Goal: Complete application form: Complete application form

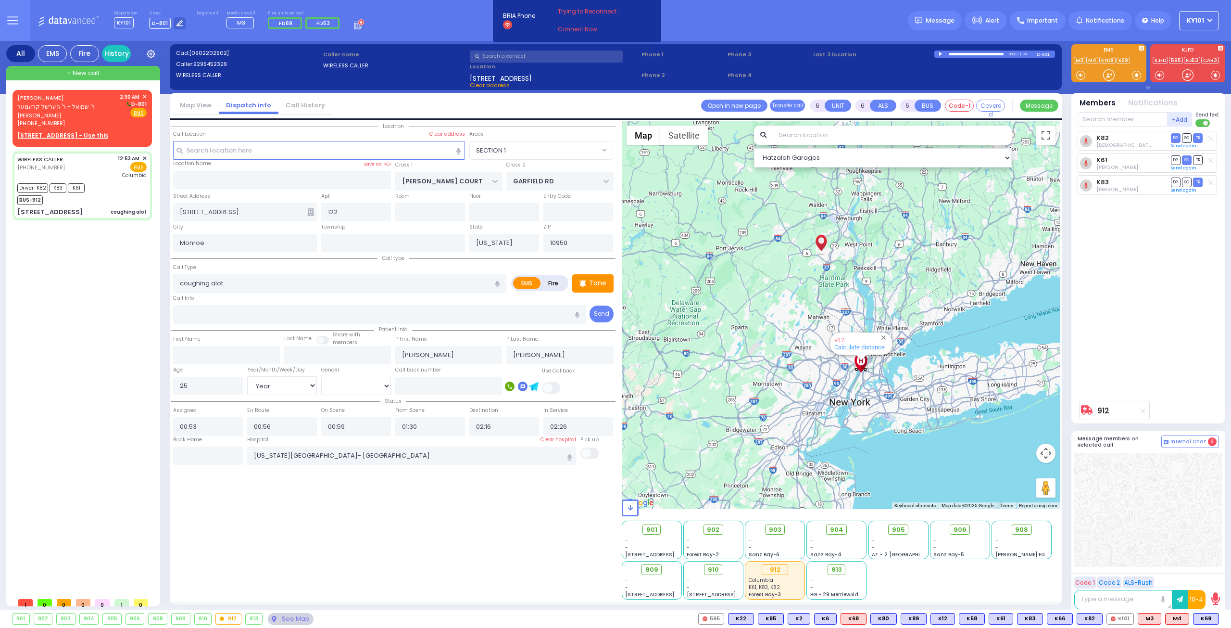
select select "SECTION 1"
select select "Year"
select select "[DEMOGRAPHIC_DATA]"
click at [66, 108] on span "ר' שמואל - ר' הערשל קרעמער" at bounding box center [55, 106] width 77 height 8
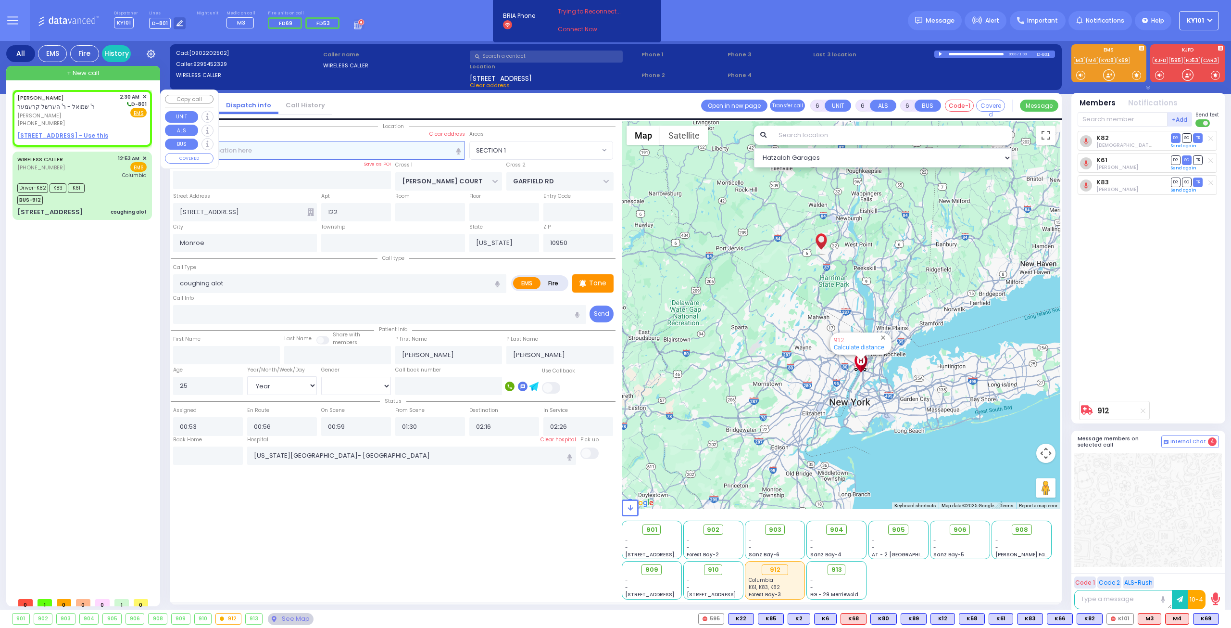
type input "2"
type input "1"
select select
radio input "true"
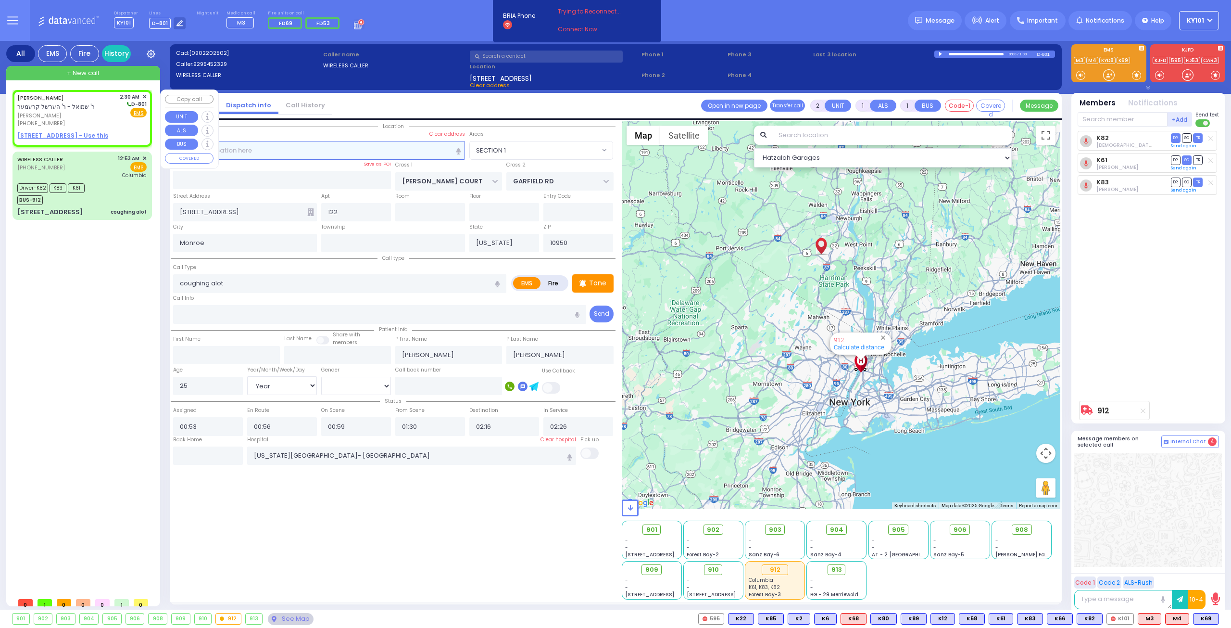
type input "[PERSON_NAME]"
select select
type input "02:30"
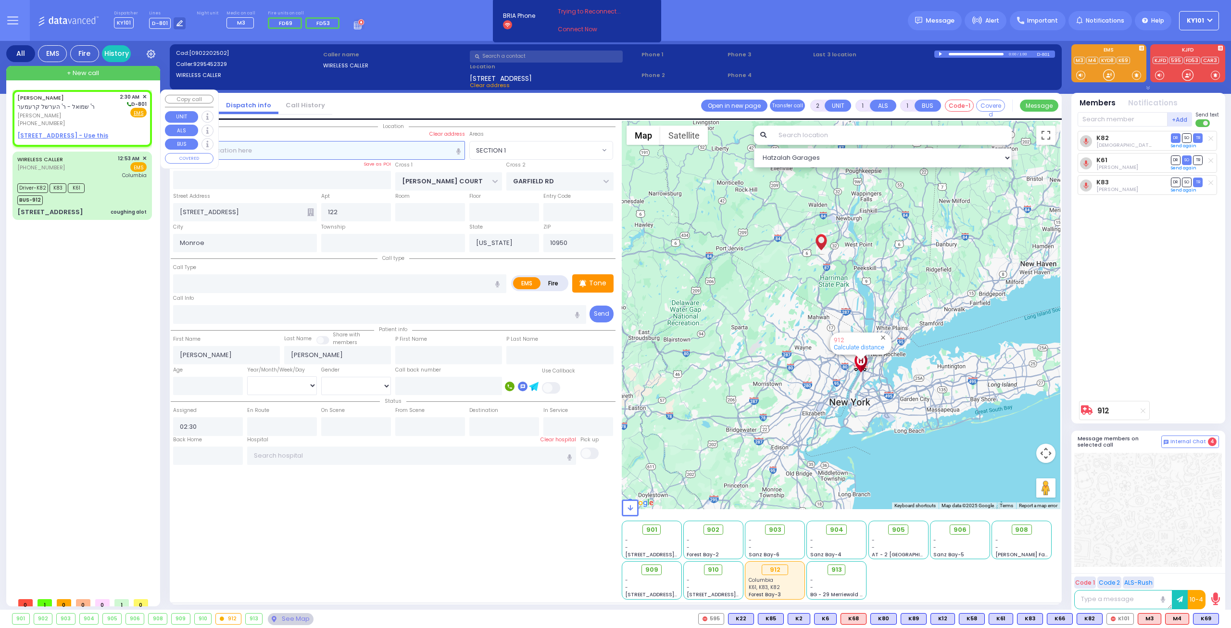
select select "Hatzalah Garages"
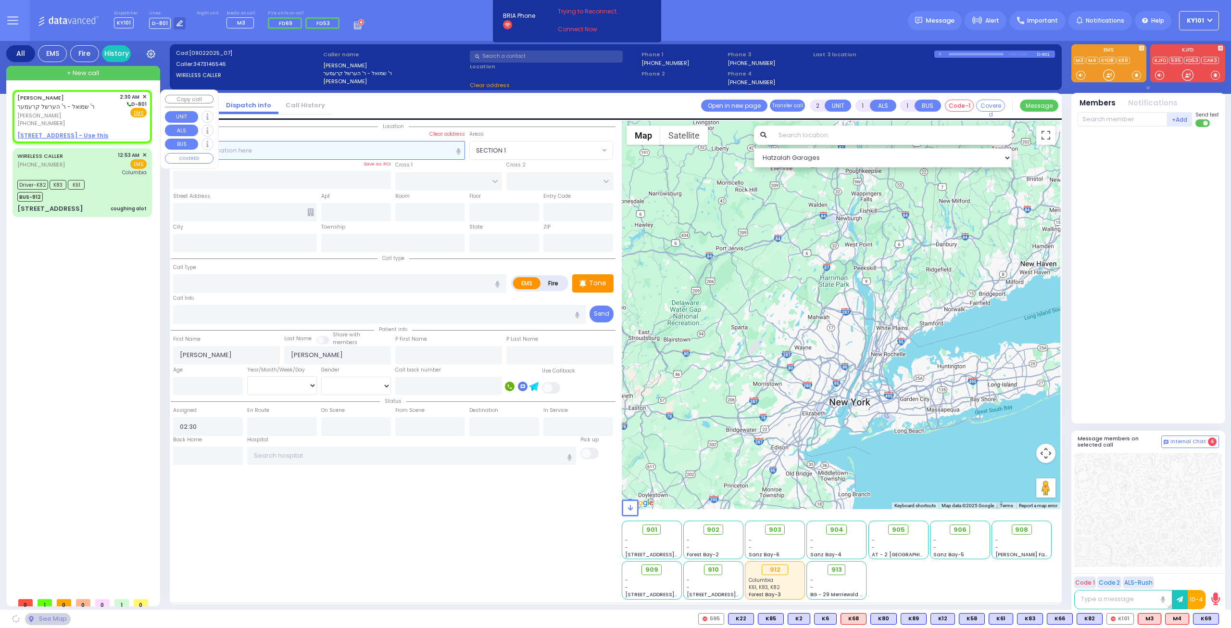
select select
radio input "true"
select select
select select "Hatzalah Garages"
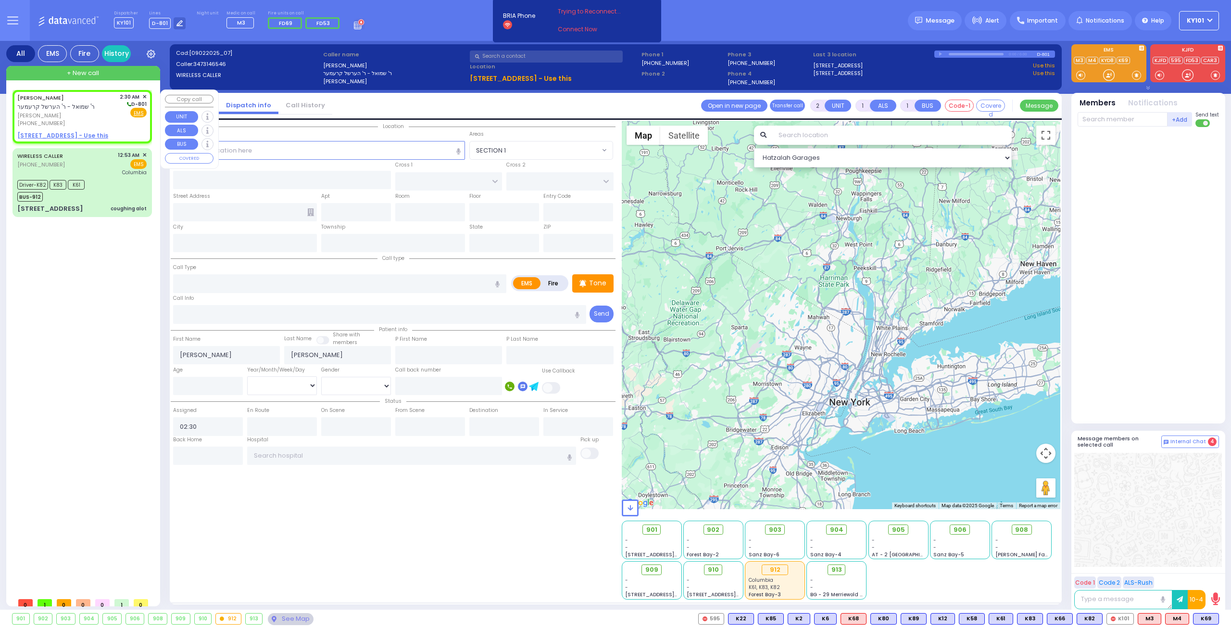
click at [76, 133] on u "[STREET_ADDRESS] - Use this" at bounding box center [62, 135] width 91 height 8
select select
radio input "true"
select select
select select "Hatzalah Garages"
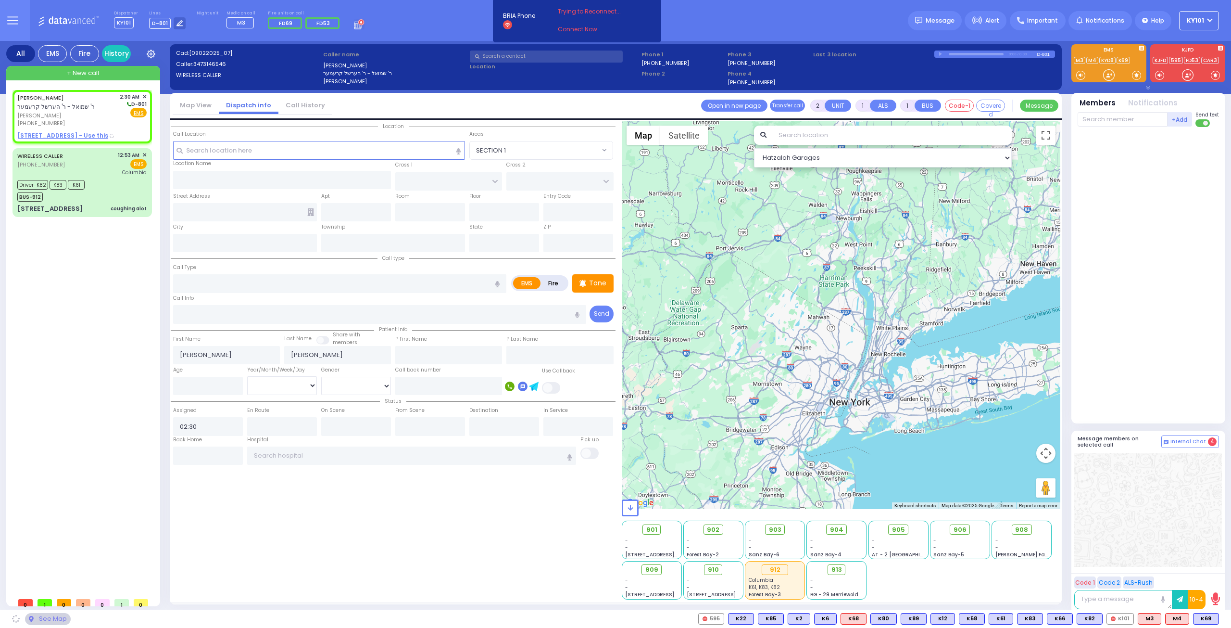
type input "[GEOGRAPHIC_DATA]"
type input "COUNTY ROUTE 105"
type input "[STREET_ADDRESS]"
type input "405"
type input "[PERSON_NAME]"
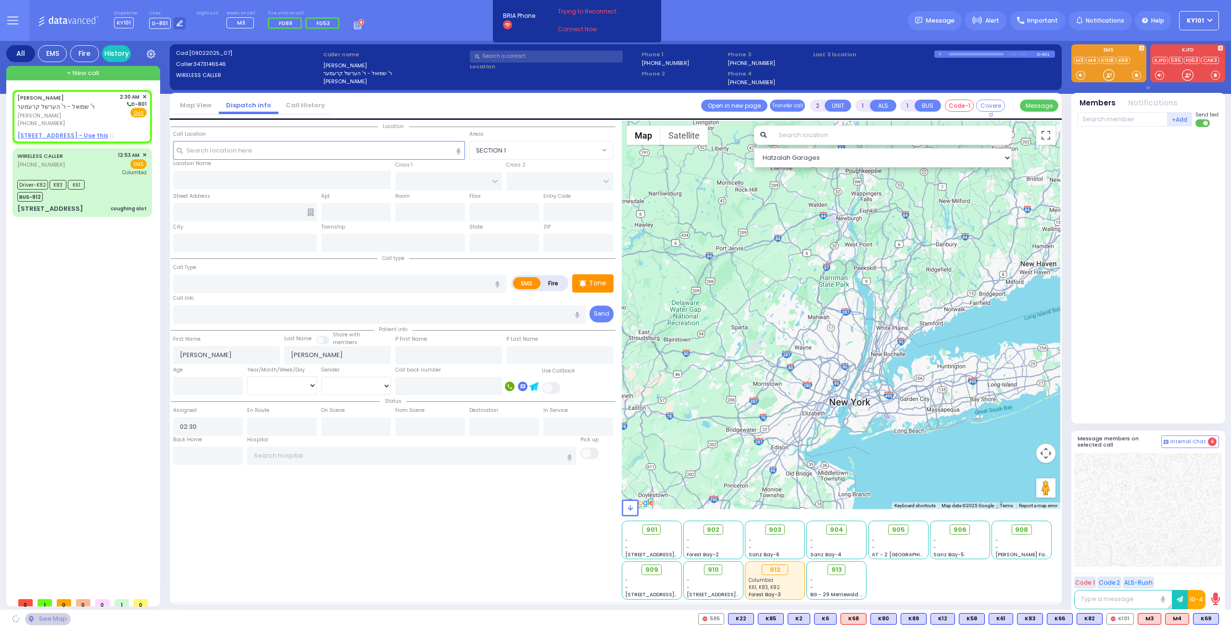
type input "[US_STATE]"
type input "10950"
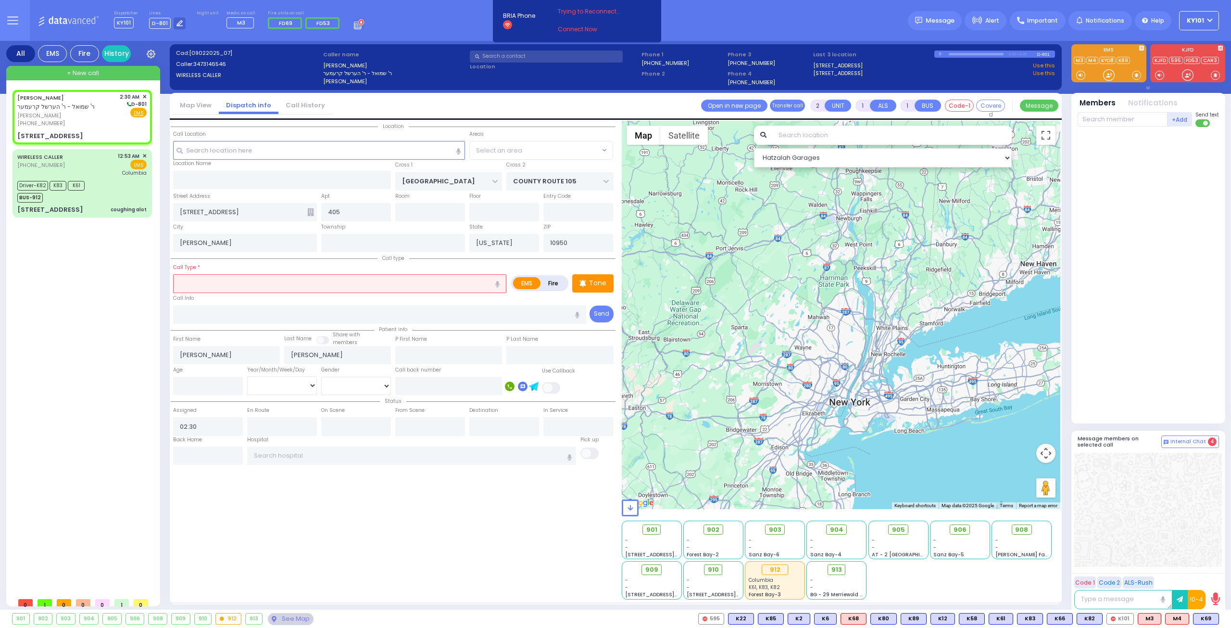
select select
radio input "true"
select select
select select "Hatzalah Garages"
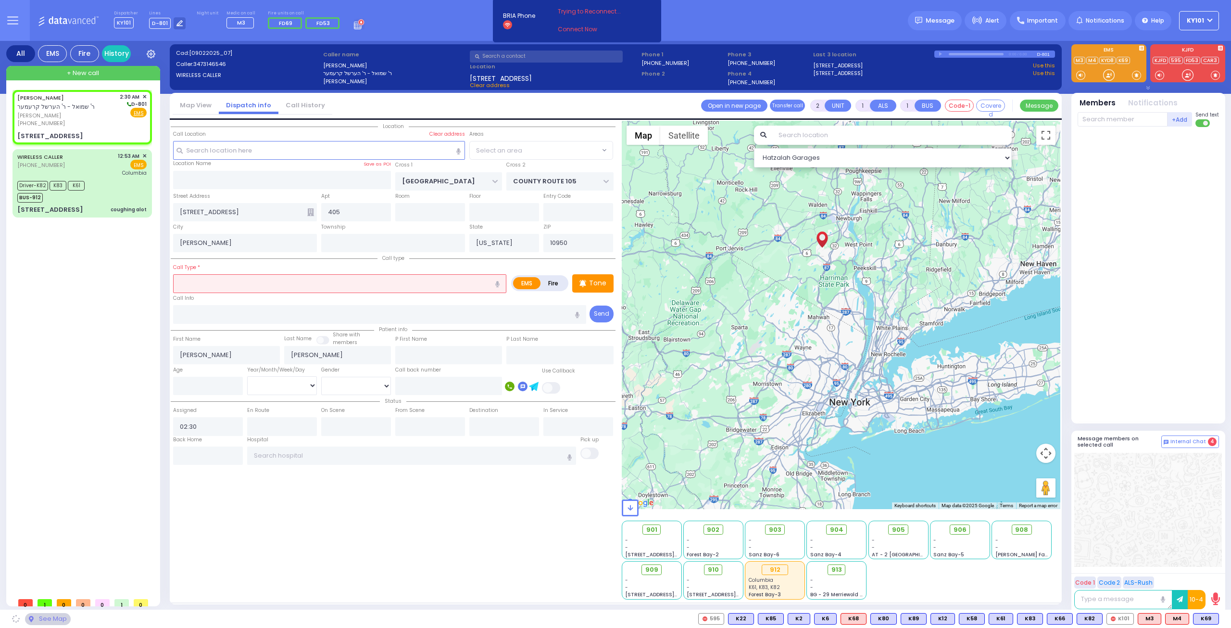
select select "SECTION 4"
click at [552, 279] on label "Fire" at bounding box center [553, 283] width 27 height 12
radio input "true"
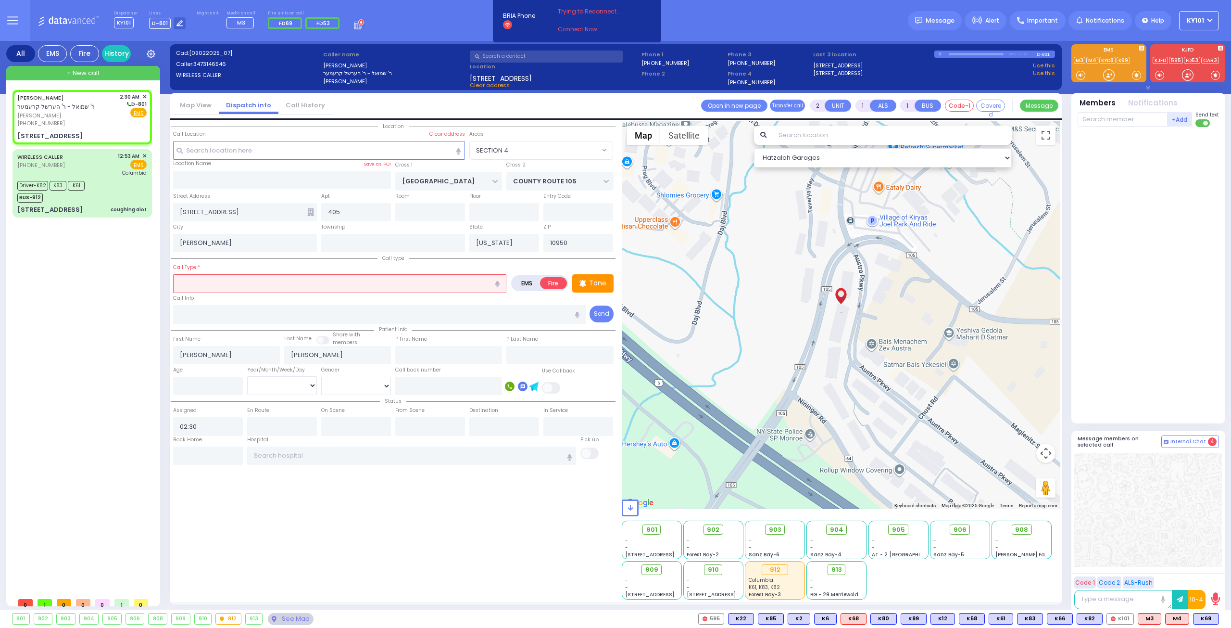
click at [413, 282] on input "text" at bounding box center [339, 283] width 333 height 18
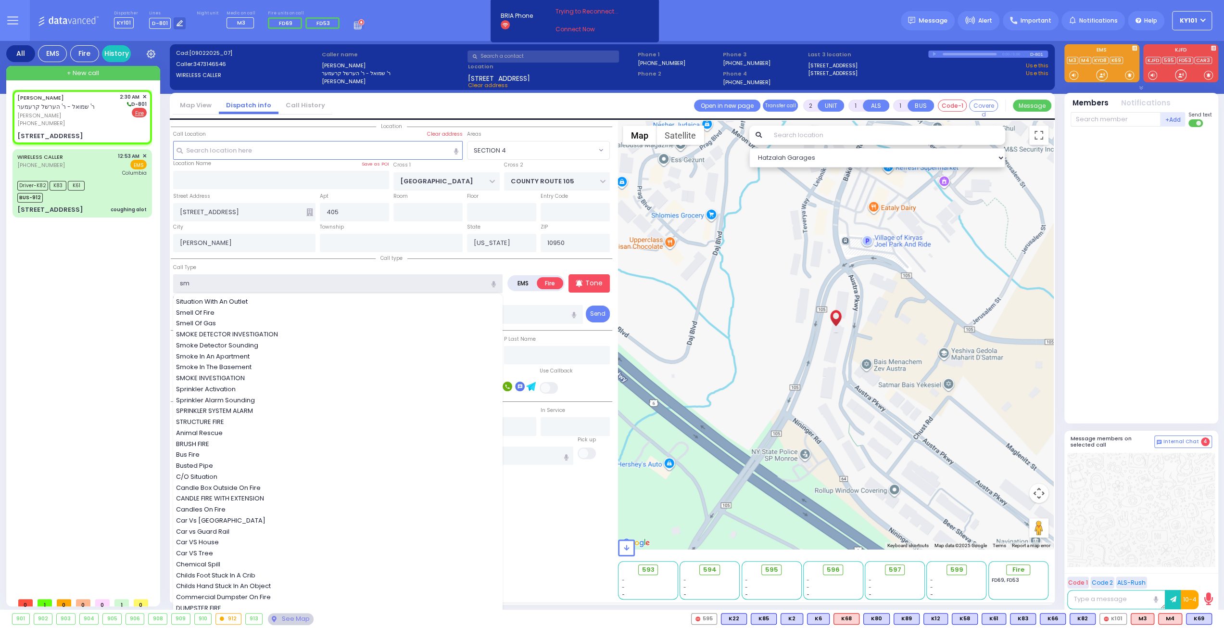
type input "smo"
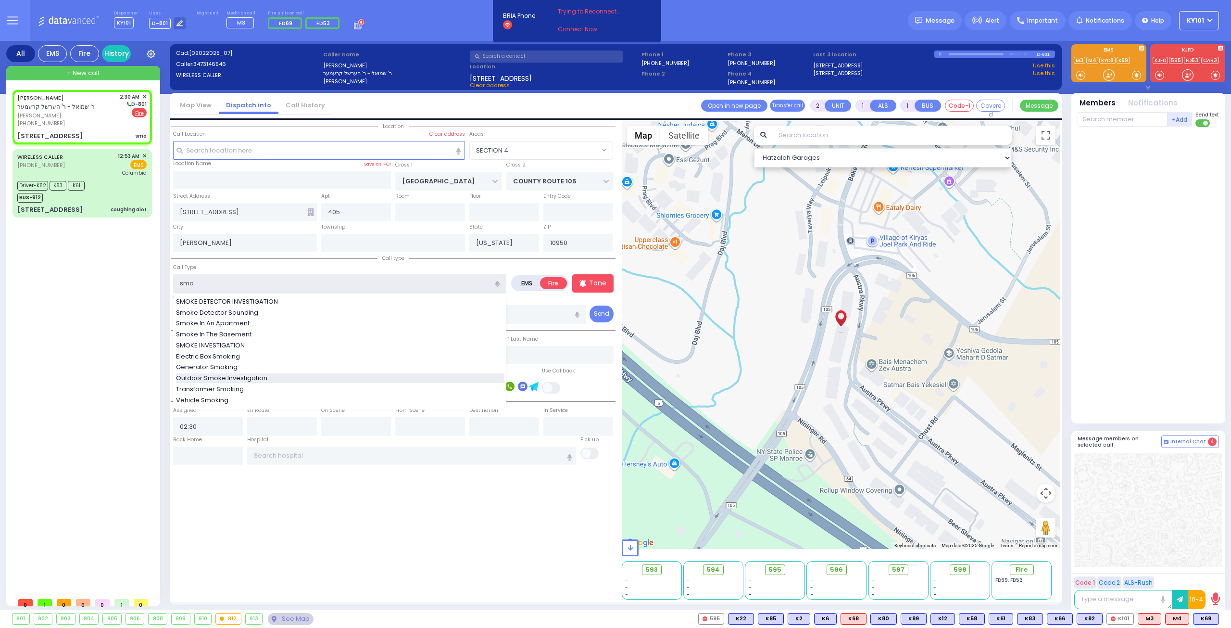
select select
radio input "true"
select select
select select "Hatzalah Garages"
select select "SECTION 4"
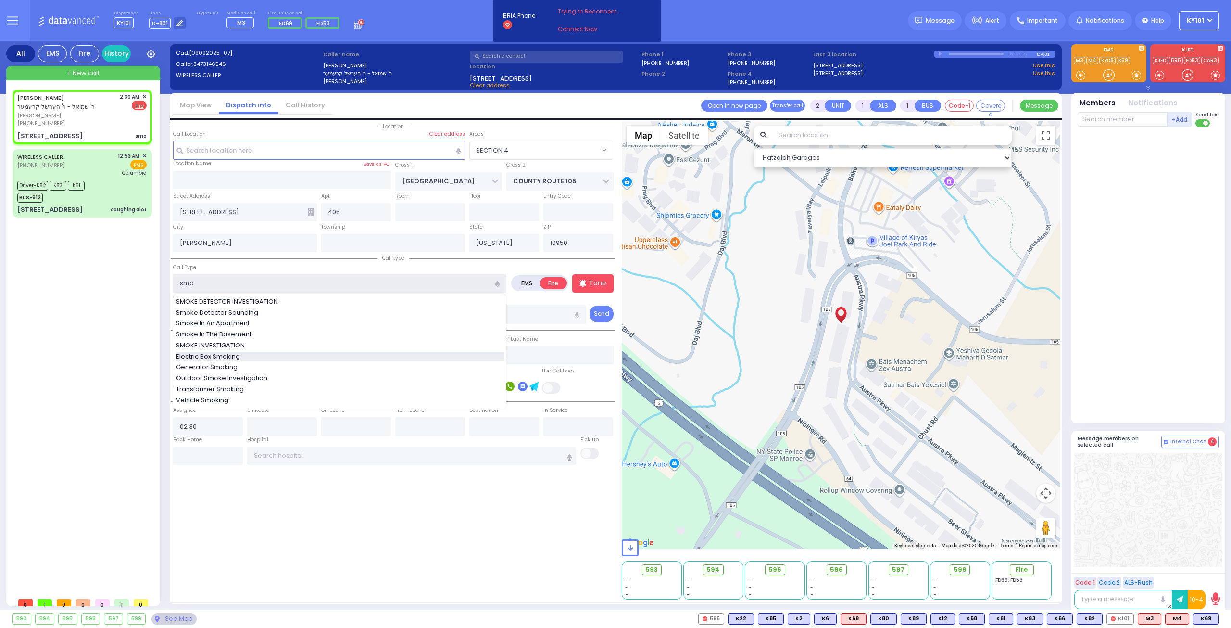
select select
radio input "true"
select select
select select "Hatzalah Garages"
select select "SECTION 4"
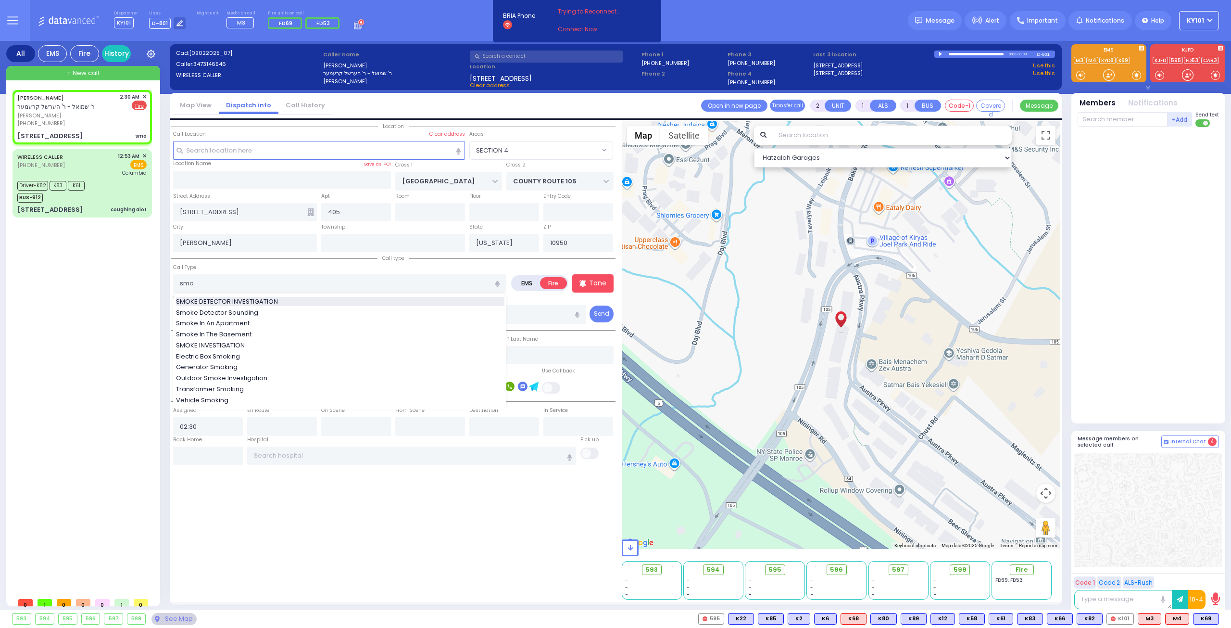
click at [287, 303] on div "SMOKE DETECTOR INVESTIGATION" at bounding box center [340, 302] width 328 height 10
type input "SMOKE DETECTOR INVESTIGATION"
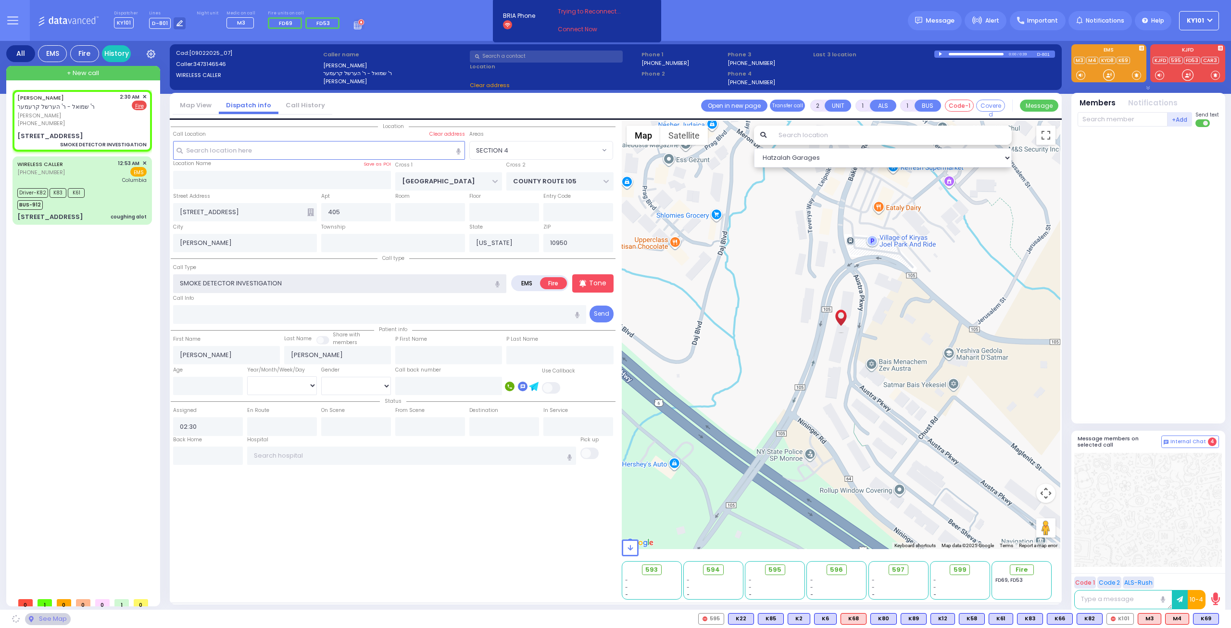
select select
radio input "true"
select select
select select "Hatzalah Garages"
select select "SECTION 4"
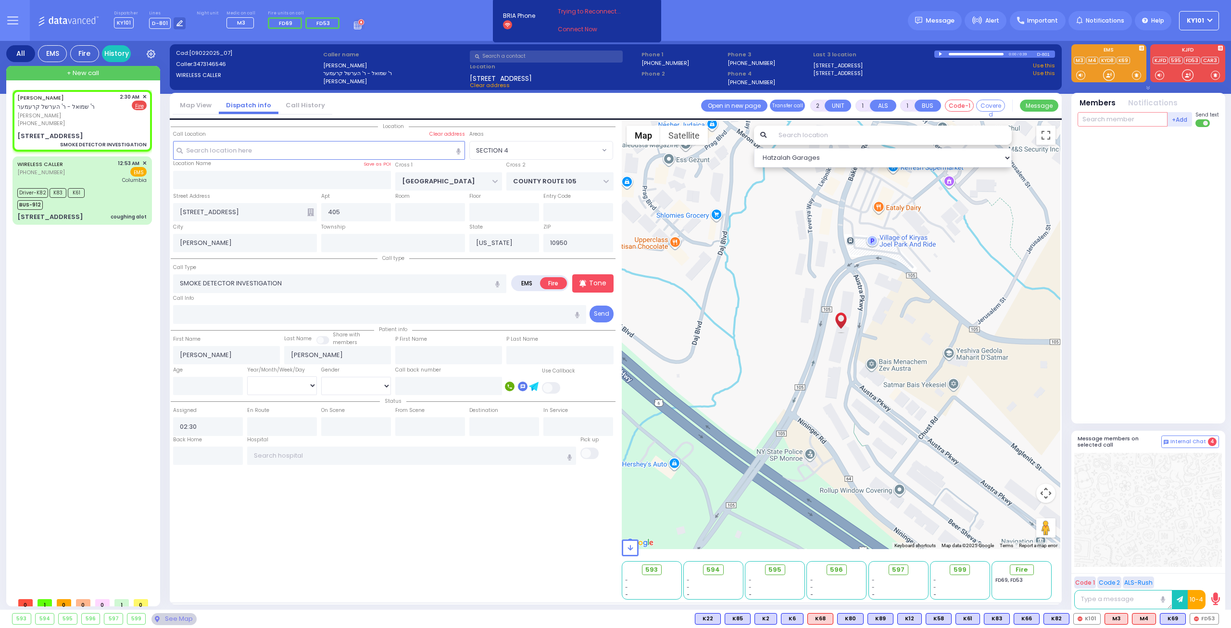
click at [1101, 125] on input "text" at bounding box center [1123, 119] width 90 height 14
select select
radio input "true"
select select
select select "Hatzalah Garages"
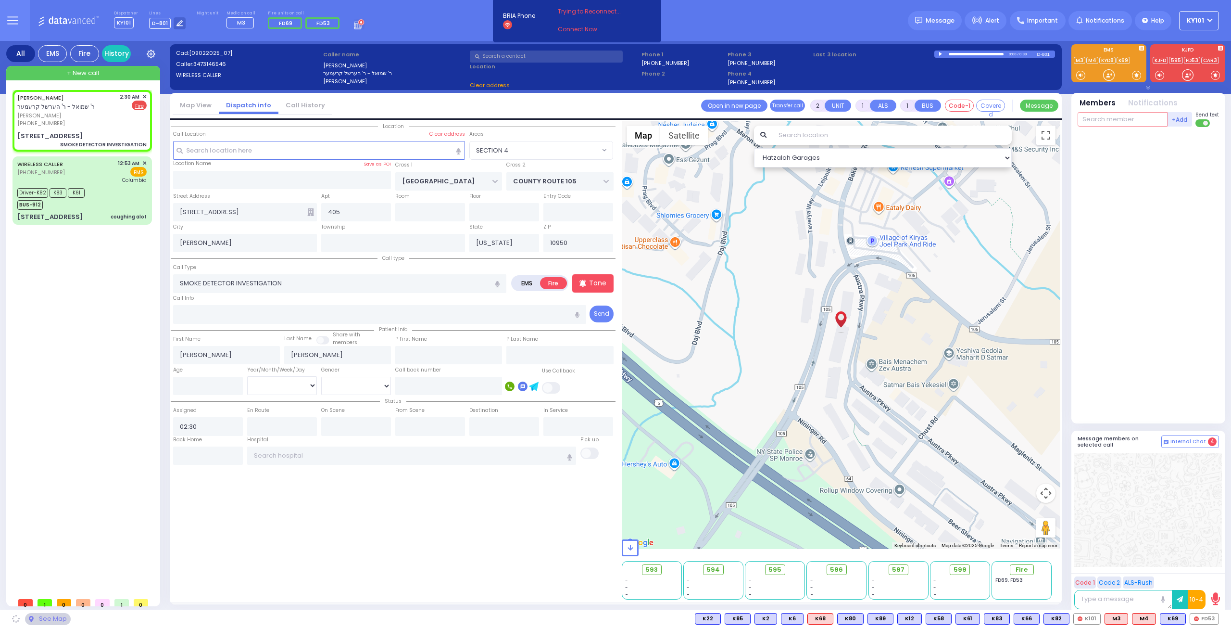
select select "SECTION 4"
type input "53"
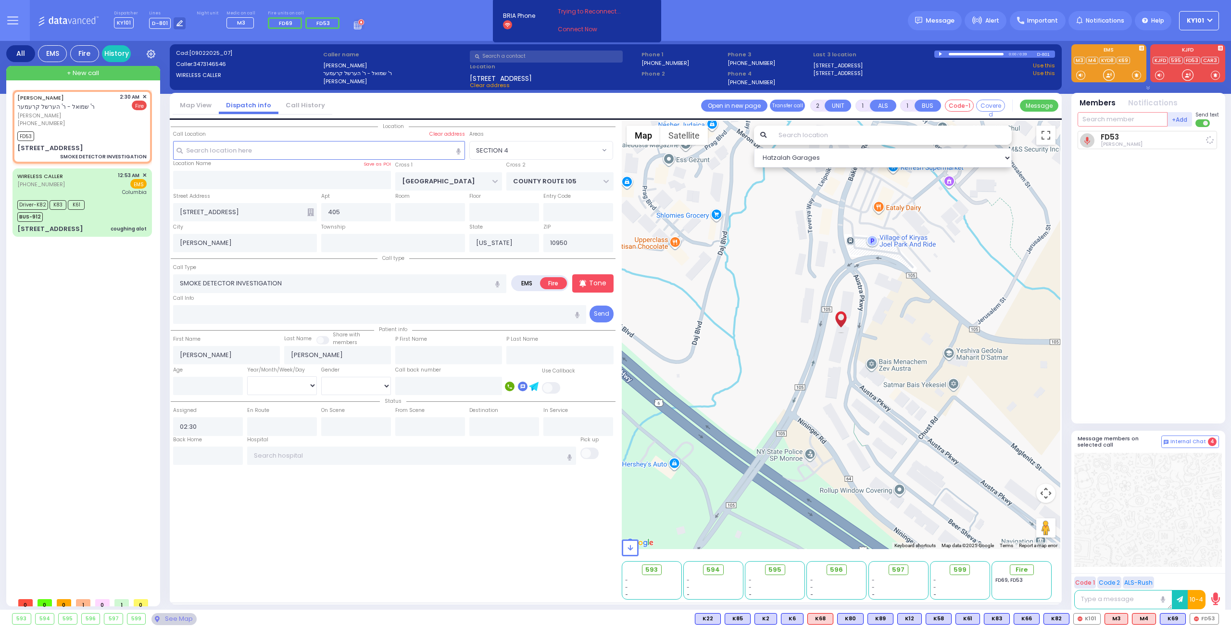
select select
radio input "true"
select select
type input "02:31"
select select "Hatzalah Garages"
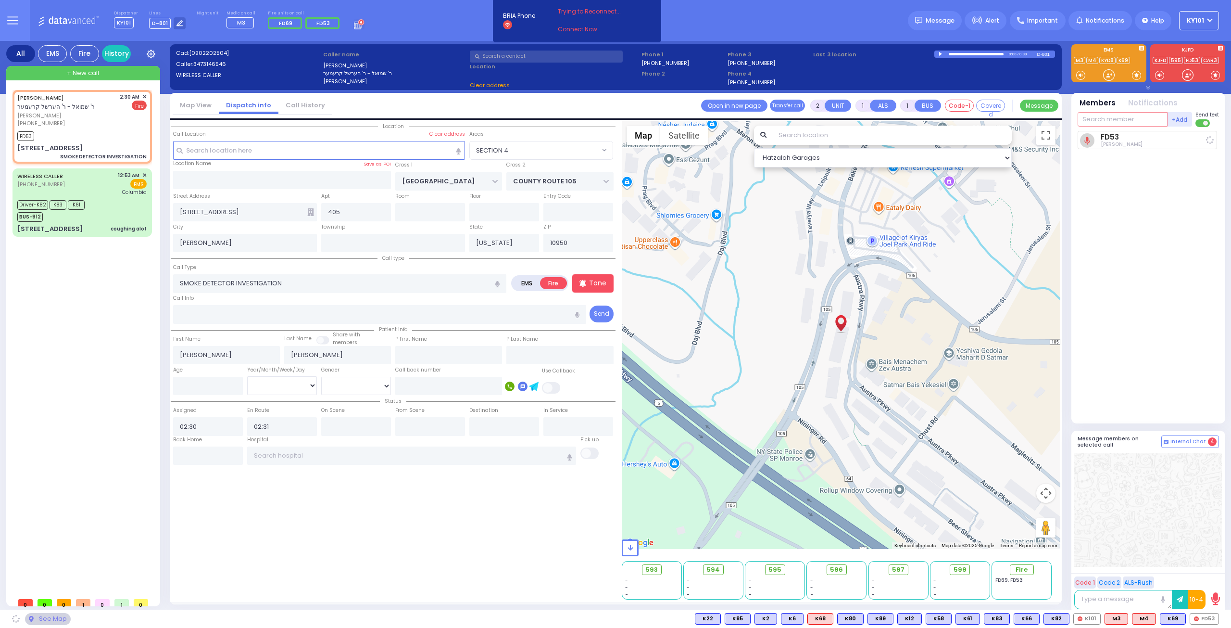
select select "SECTION 4"
type input "69"
select select
radio input "true"
select select
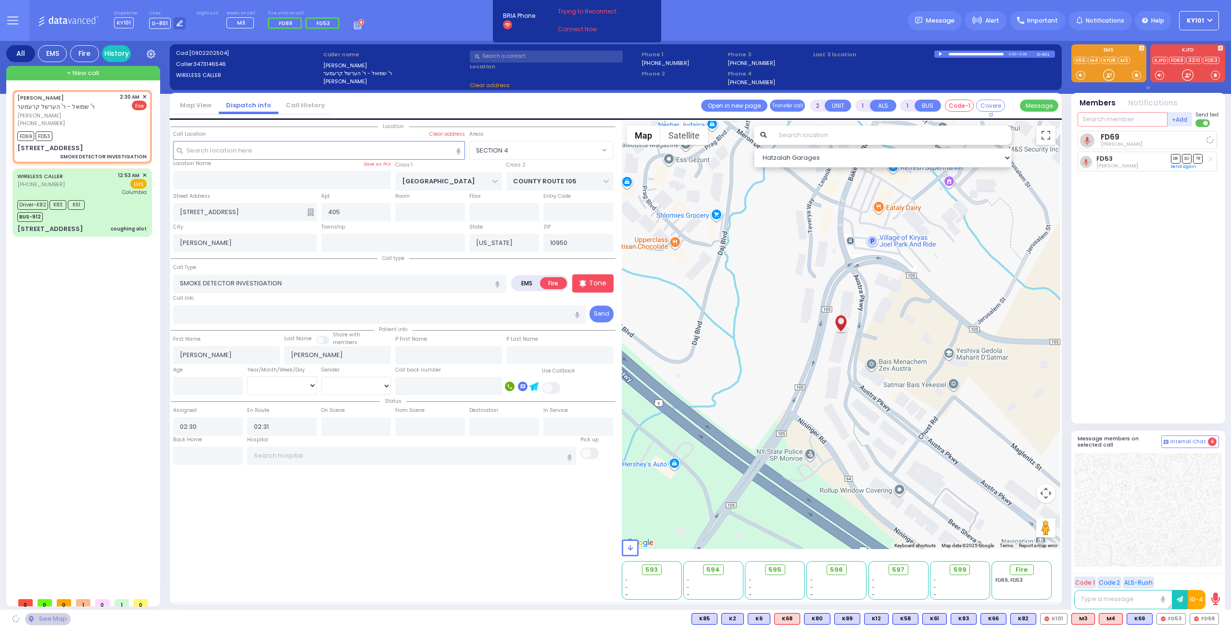
select select "Hatzalah Garages"
select select "SECTION 4"
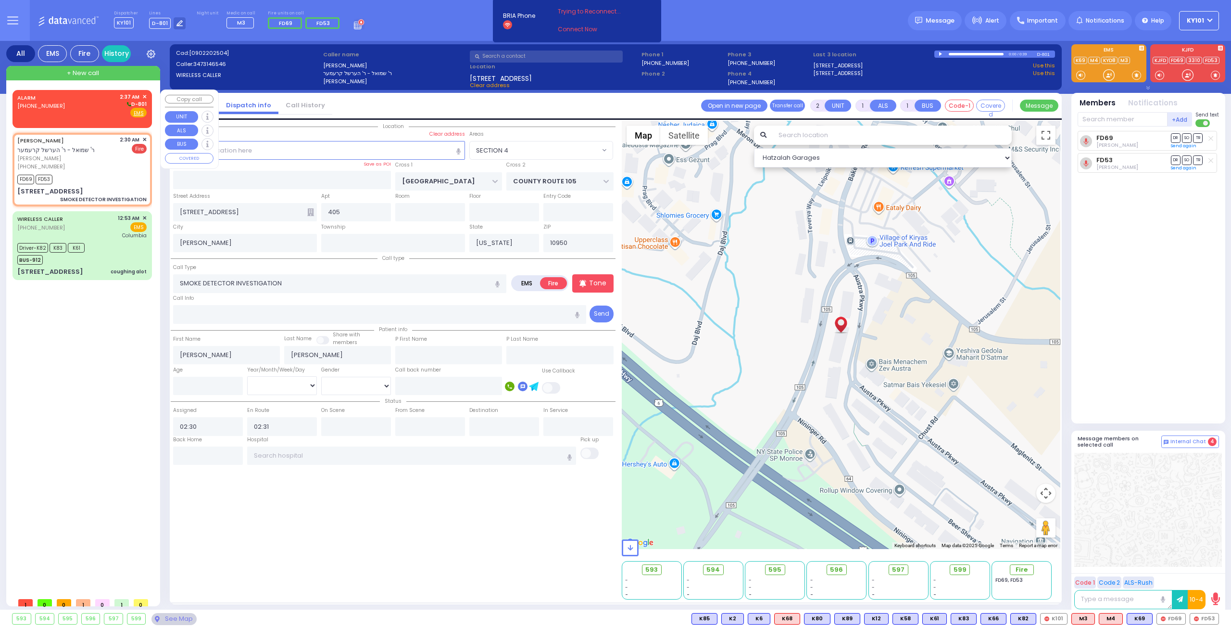
click at [86, 103] on div "ALARM [PHONE_NUMBER] 2:37 AM ✕ D-801 EMS" at bounding box center [81, 105] width 129 height 25
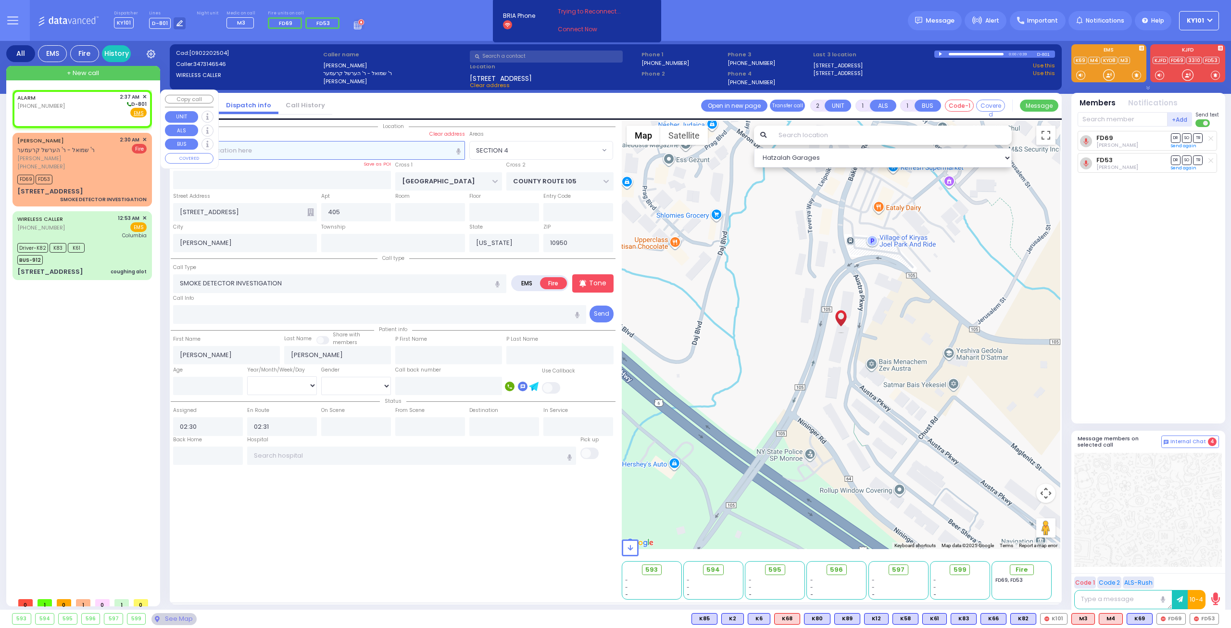
select select
radio input "true"
select select
type input "02:37"
select select "Hatzalah Garages"
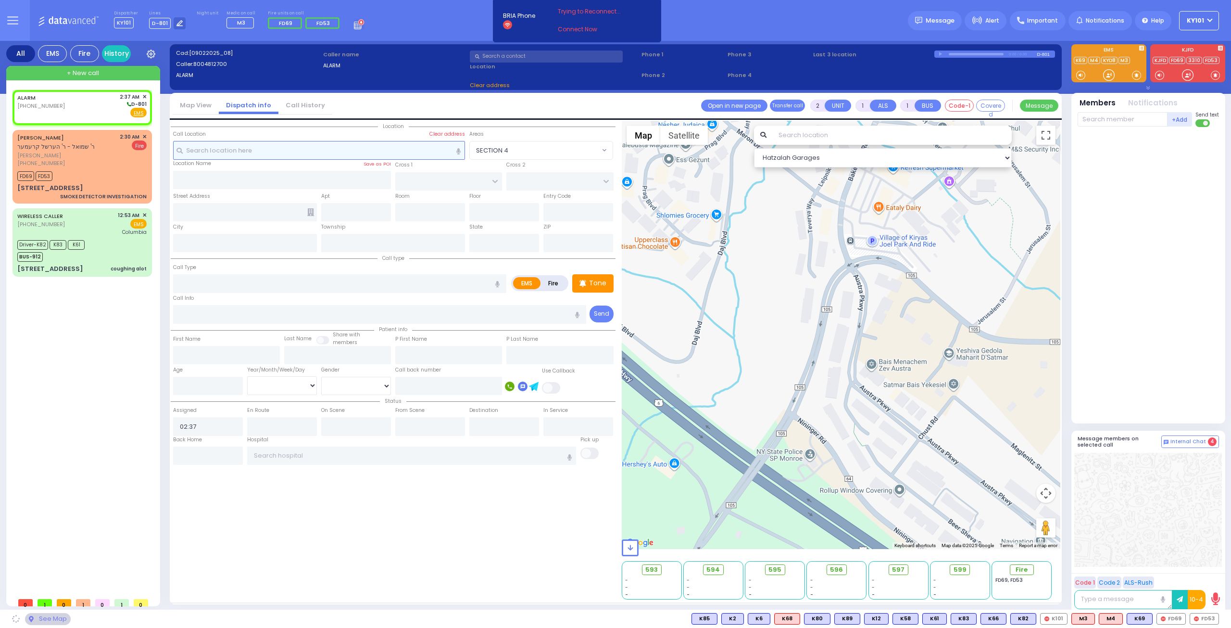
select select
radio input "true"
select select
select select "Hatzalah Garages"
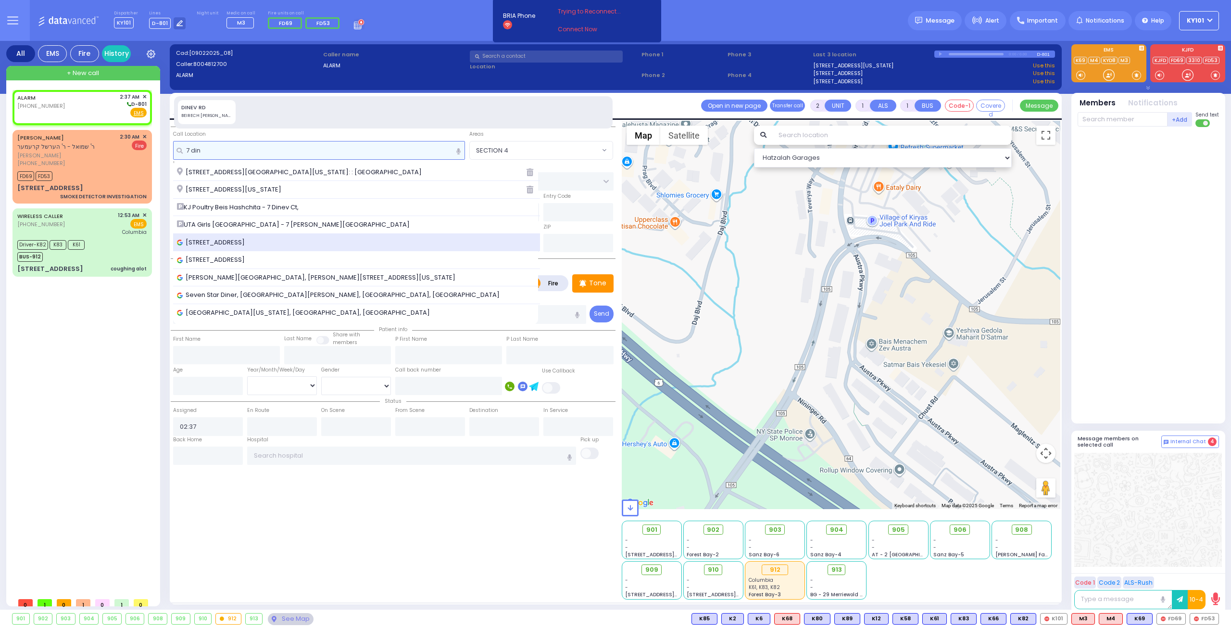
type input "7 din"
click at [248, 238] on span "[STREET_ADDRESS]" at bounding box center [212, 243] width 71 height 10
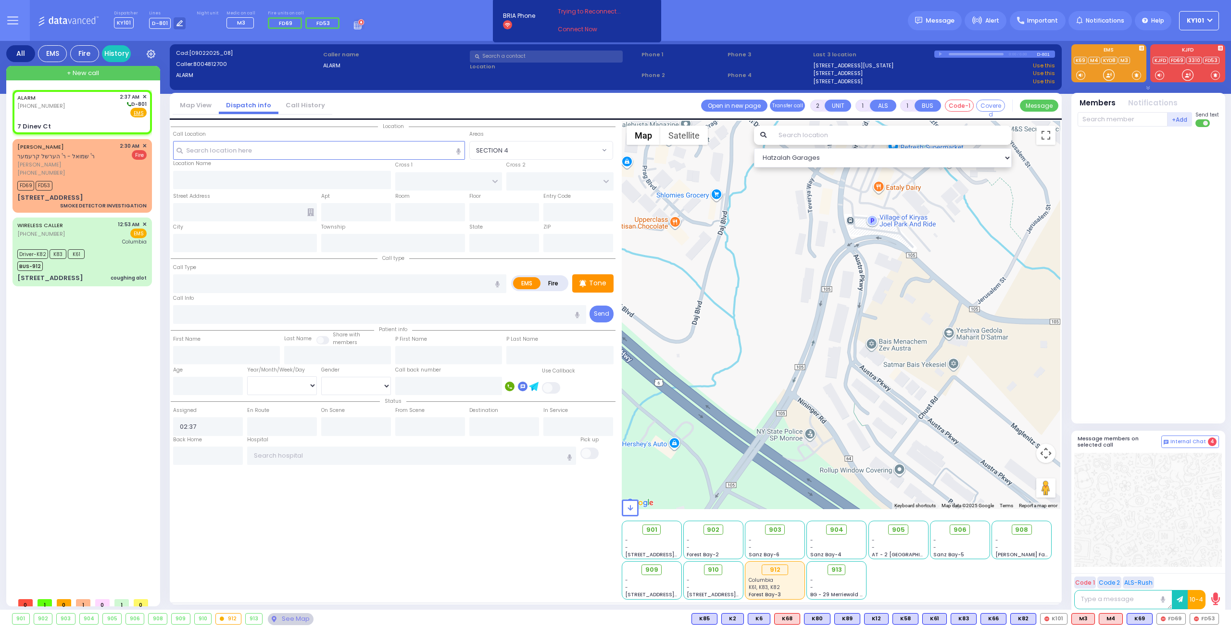
select select
radio input "true"
select select
select select "Hatzalah Garages"
type input "DINEV RD"
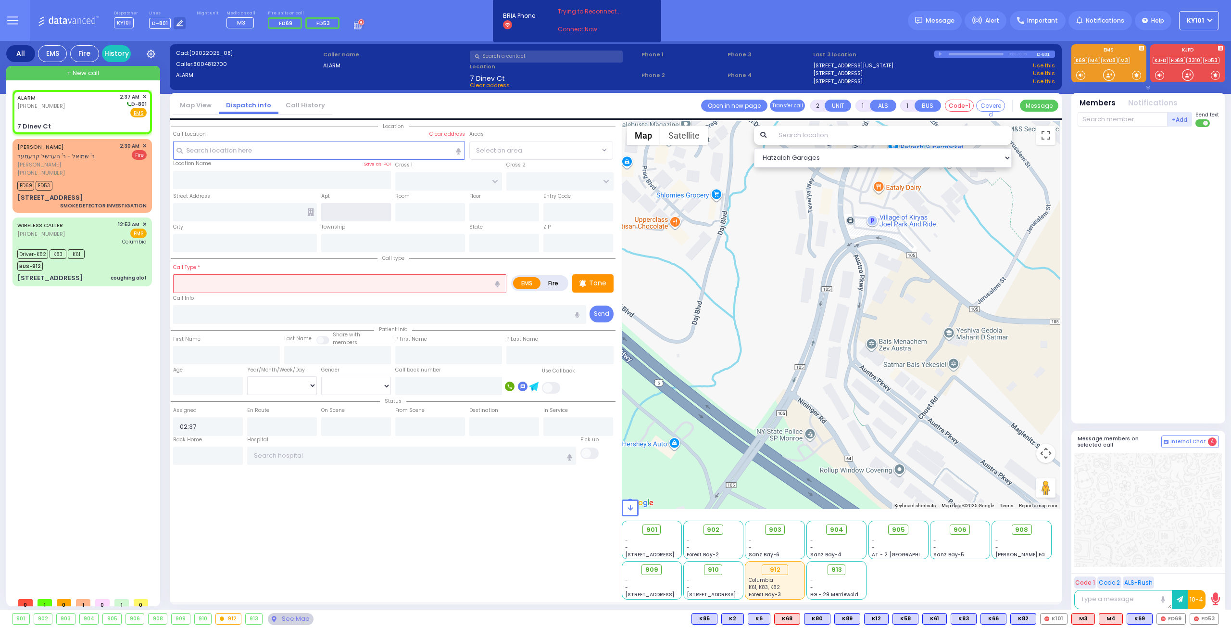
type input "7 Dinev Ct"
type input "Monroe"
type input "[US_STATE]"
type input "10950"
select select "BEIRECH [PERSON_NAME]"
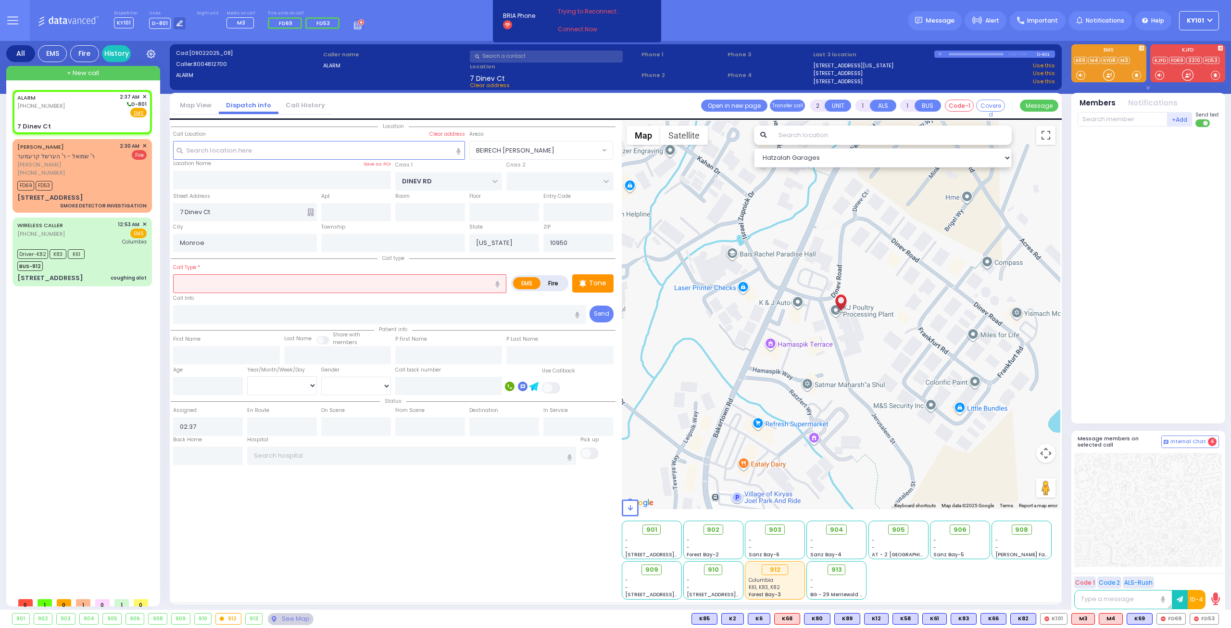
click at [559, 281] on label "Fire" at bounding box center [553, 283] width 27 height 12
radio input "true"
click at [321, 308] on input "text" at bounding box center [380, 314] width 414 height 18
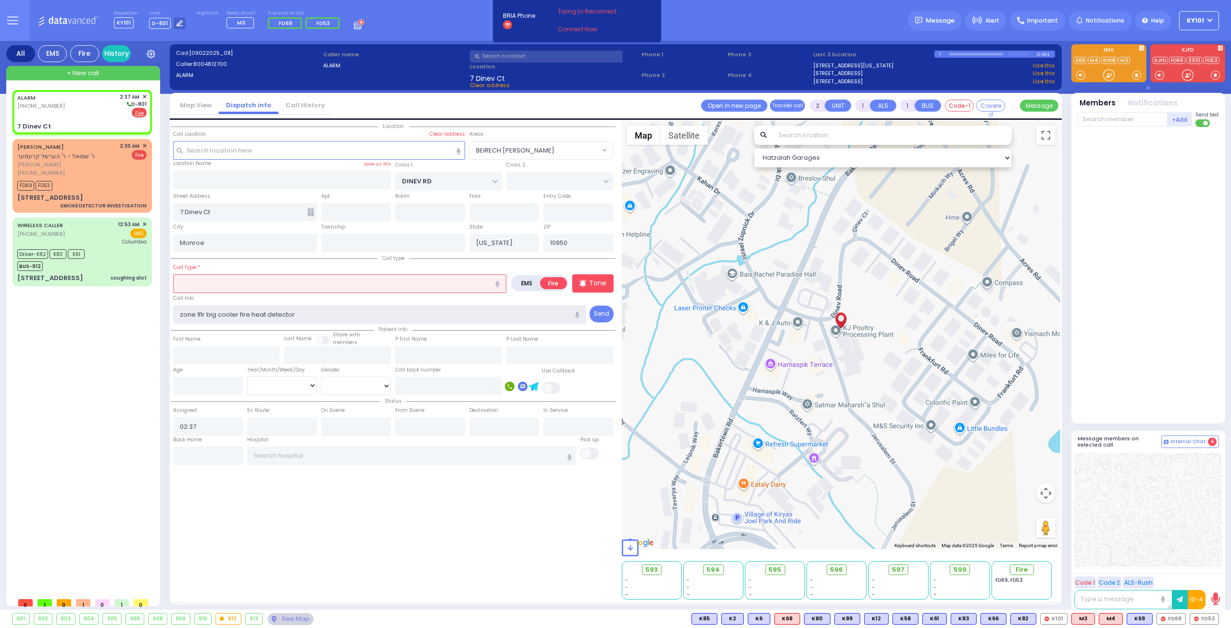
type input "zone 1flr big cooler fire heat detector"
click at [343, 283] on input "text" at bounding box center [339, 283] width 333 height 18
select select
radio input "true"
select select
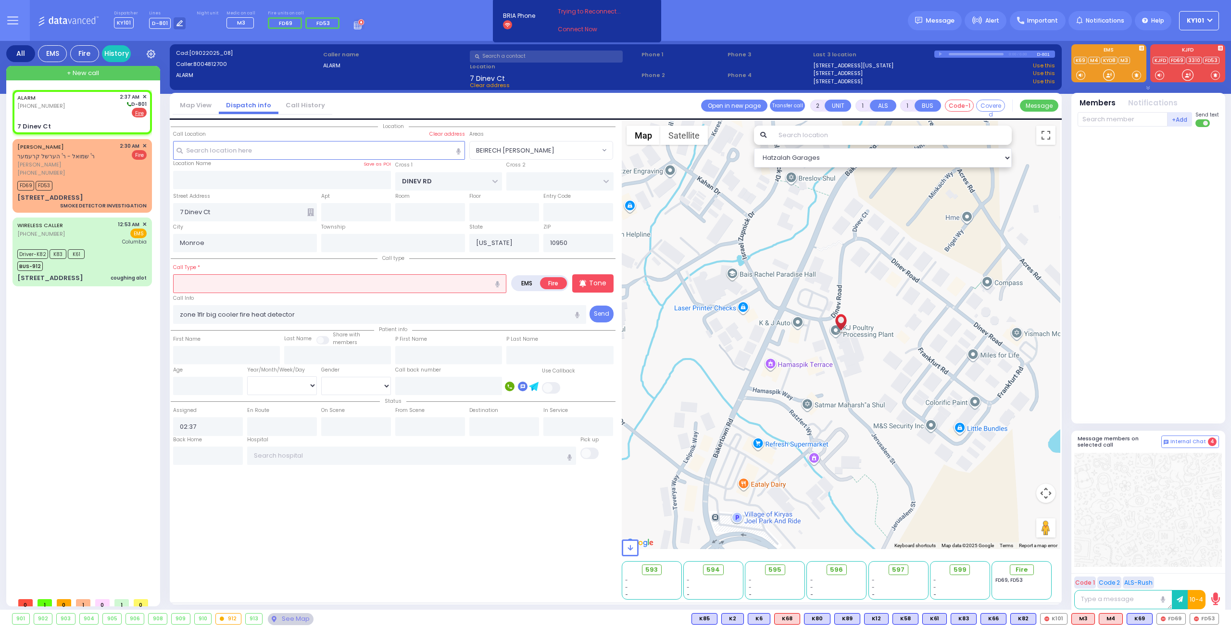
select select "Hatzalah Garages"
type input "a"
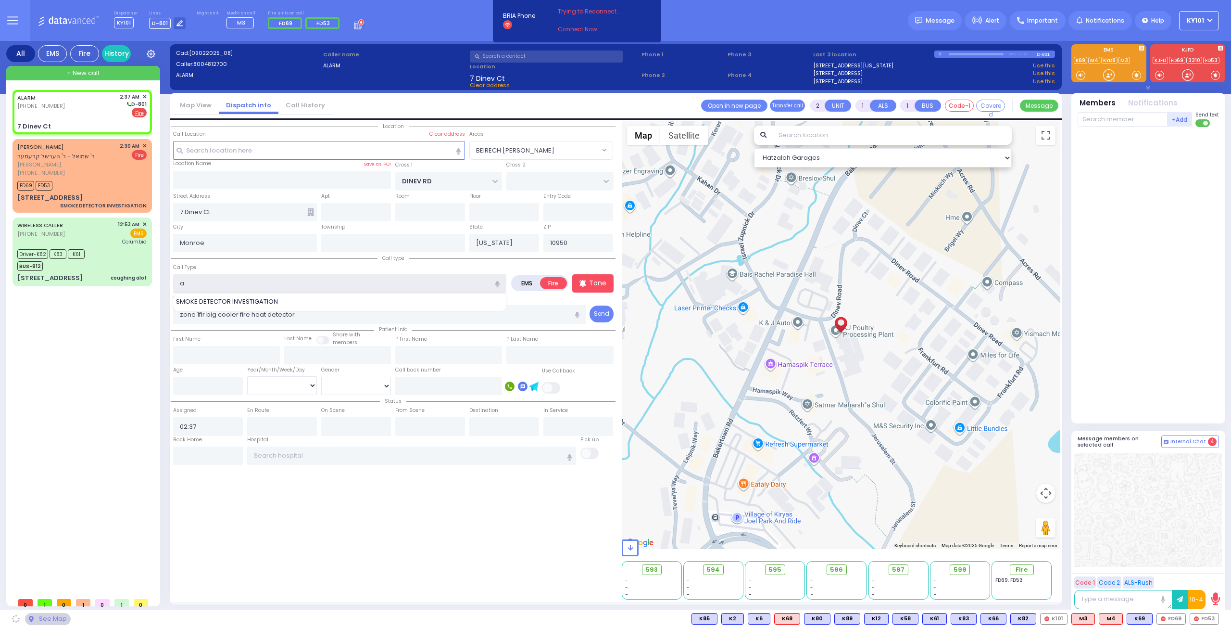
select select "BEIRECH [PERSON_NAME]"
click at [340, 299] on div "AUTOMATIC FIRE ALARM" at bounding box center [340, 302] width 328 height 10
type input "AUTOMATIC FIRE ALARM"
type input "3"
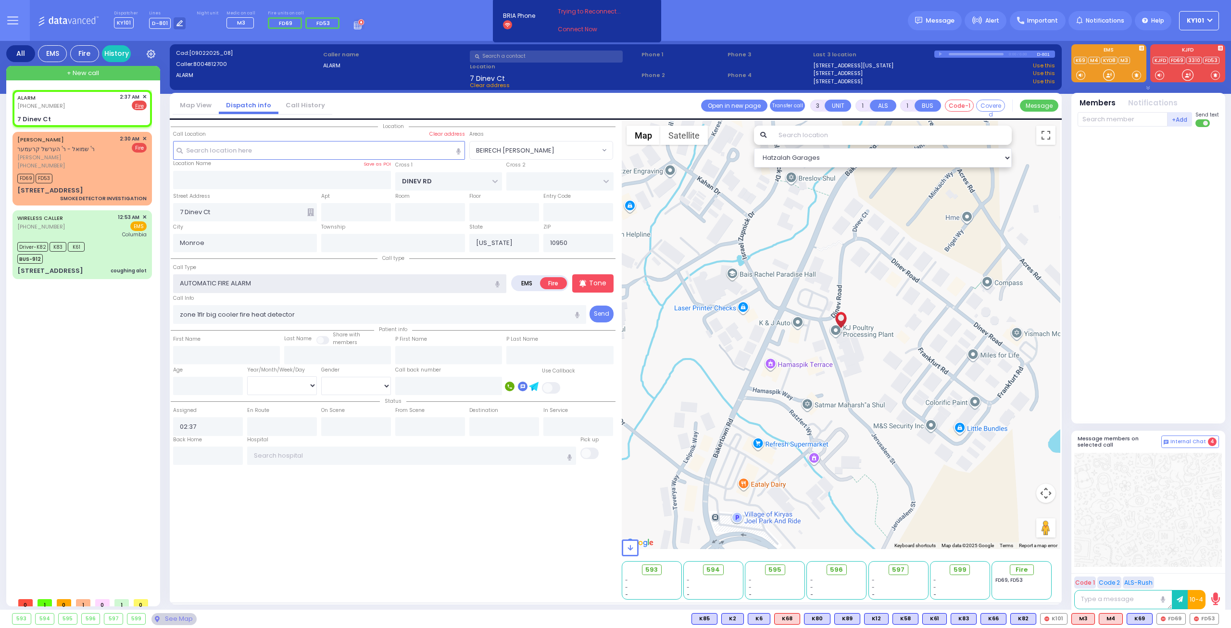
select select
radio input "true"
select select
select select "Hatzalah Garages"
select select
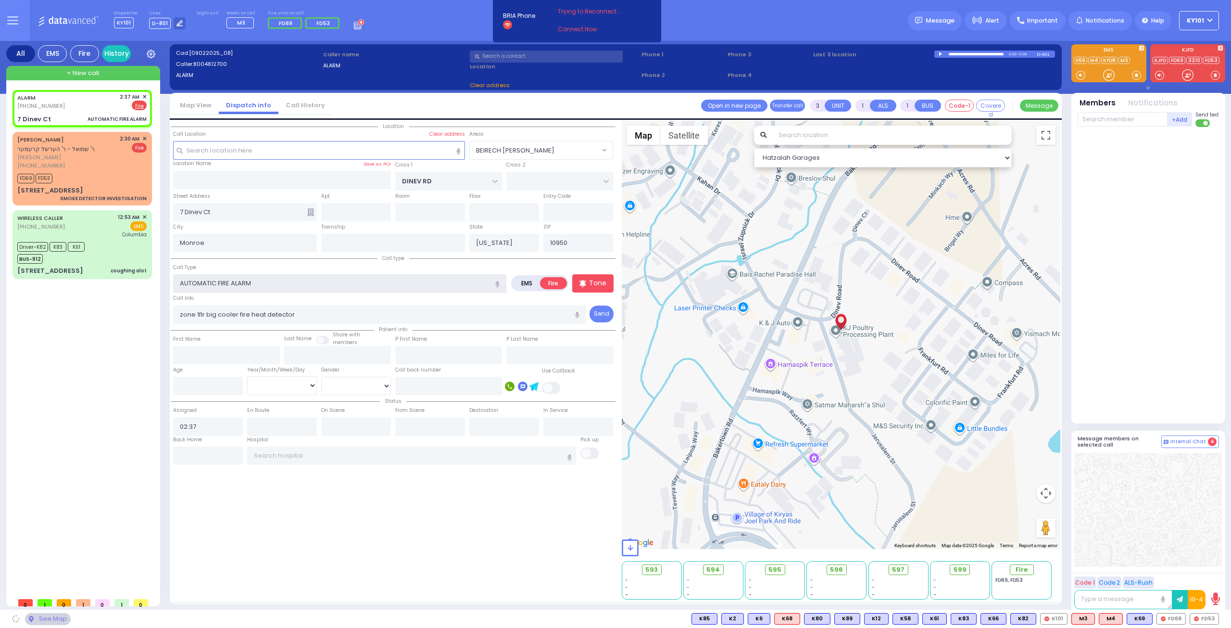
radio input "true"
select select
select select "Hatzalah Garages"
select select "BEIRECH [PERSON_NAME]"
click at [1103, 123] on input "text" at bounding box center [1123, 119] width 90 height 14
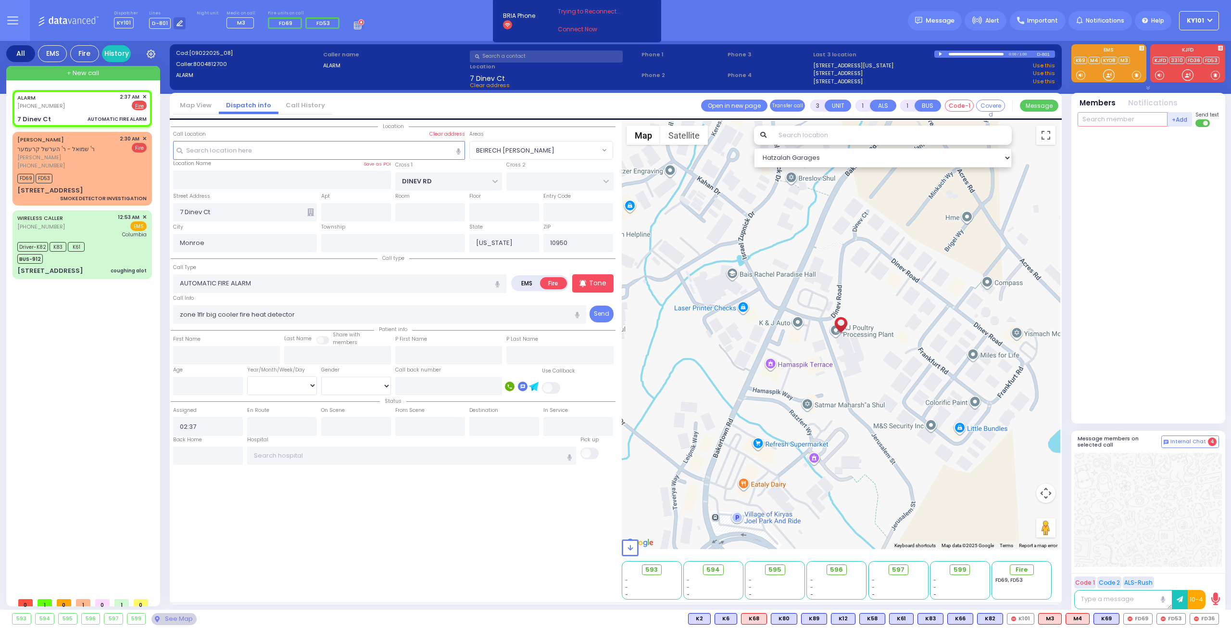
select select
radio input "true"
select select
select select "Hatzalah Garages"
select select "BEIRECH [PERSON_NAME]"
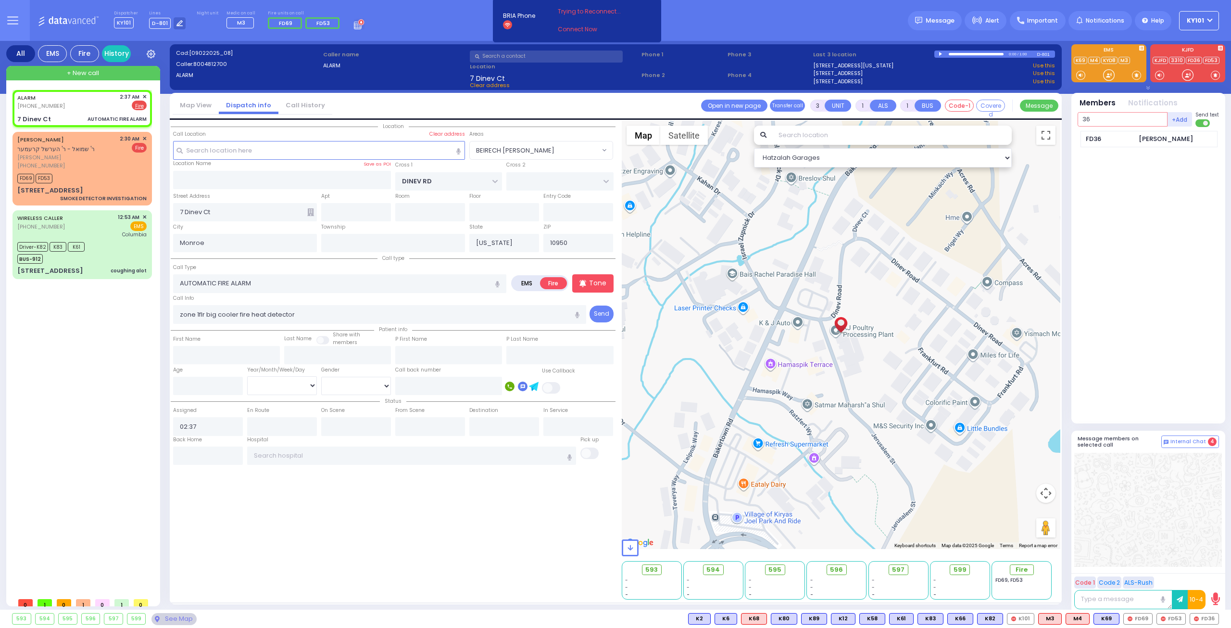
type input "36"
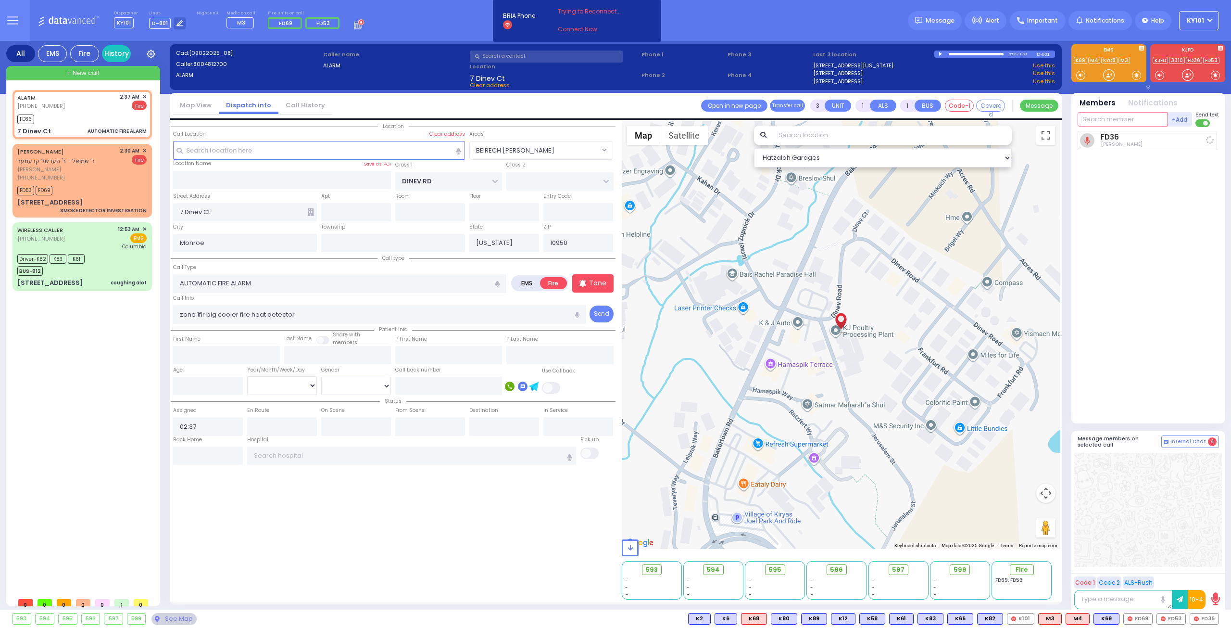
select select
radio input "true"
select select
type input "02:39"
select select "Hatzalah Garages"
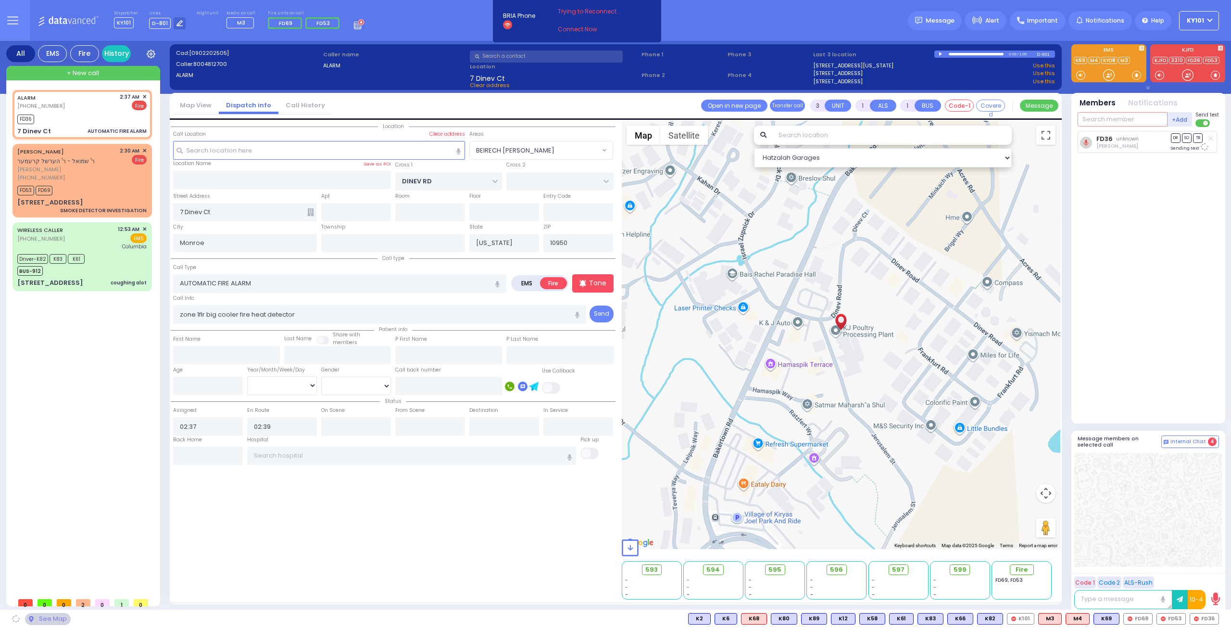
select select "BEIRECH [PERSON_NAME]"
type input "69"
type input "53"
select select
radio input "true"
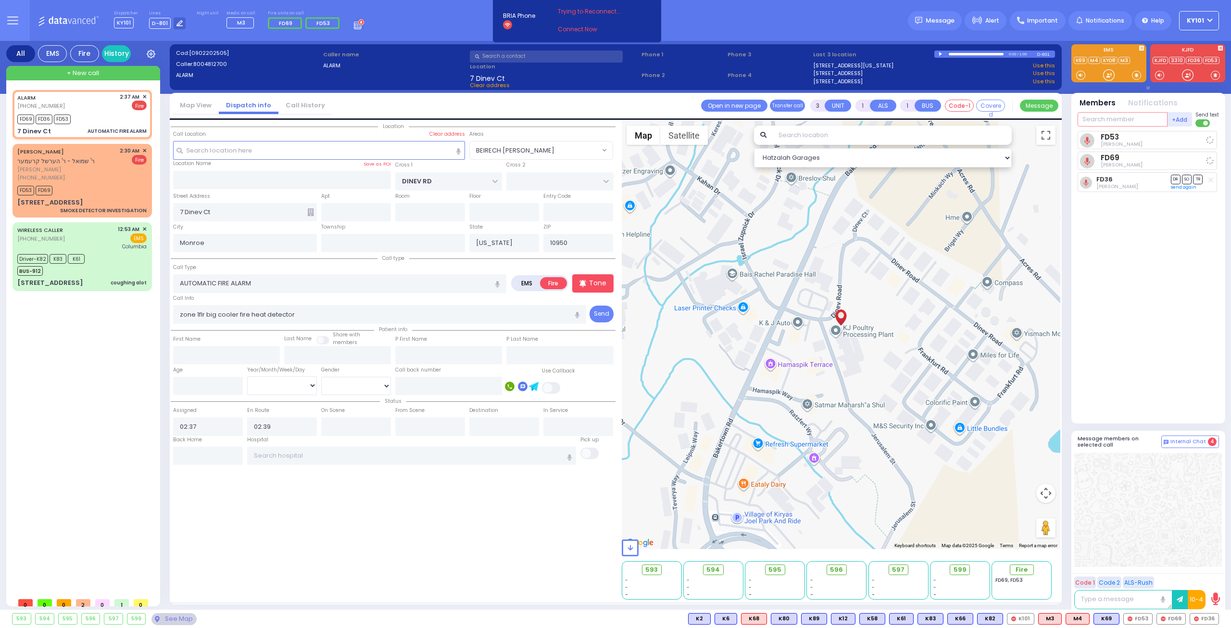
select select
select select "Hatzalah Garages"
select select "BEIRECH [PERSON_NAME]"
select select
radio input "true"
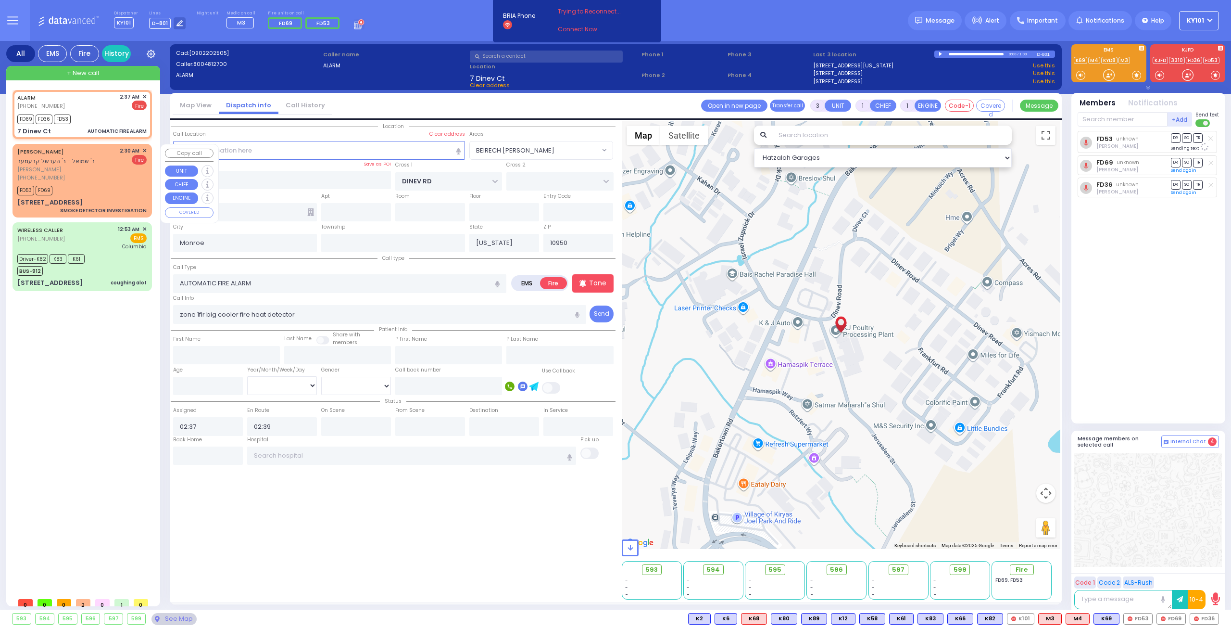
select select
click at [99, 190] on div "FD53 FD69" at bounding box center [81, 189] width 129 height 12
select select "Hatzalah Garages"
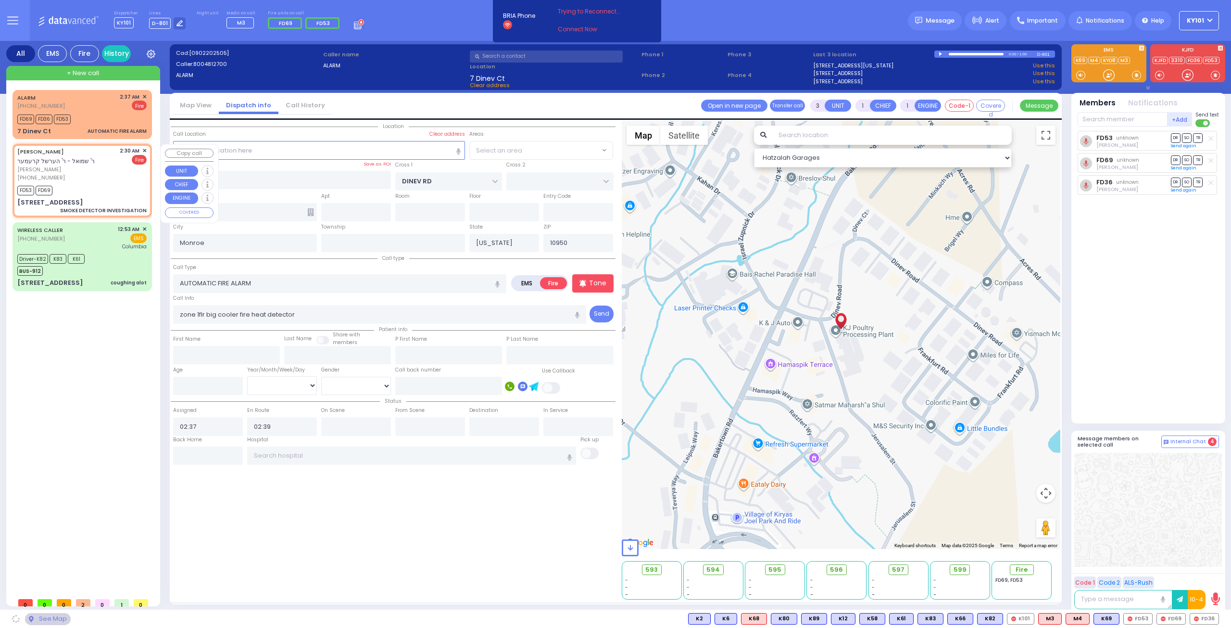
select select
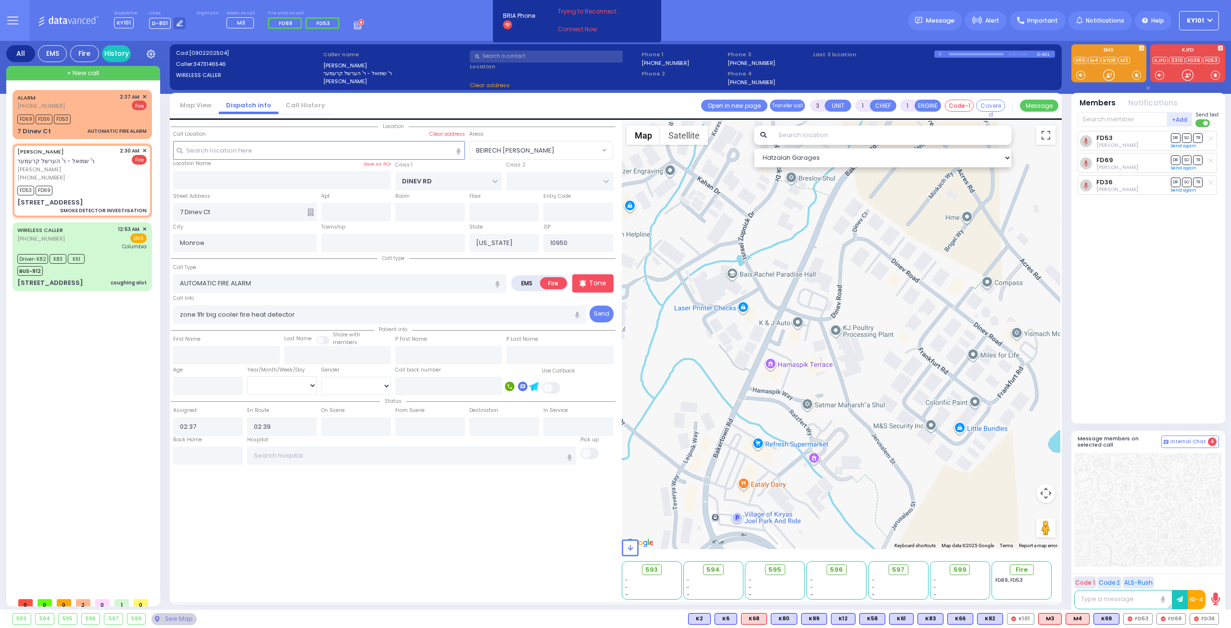
type input "2"
select select
type input "SMOKE DETECTOR INVESTIGATION"
radio input "true"
type input "[PERSON_NAME]"
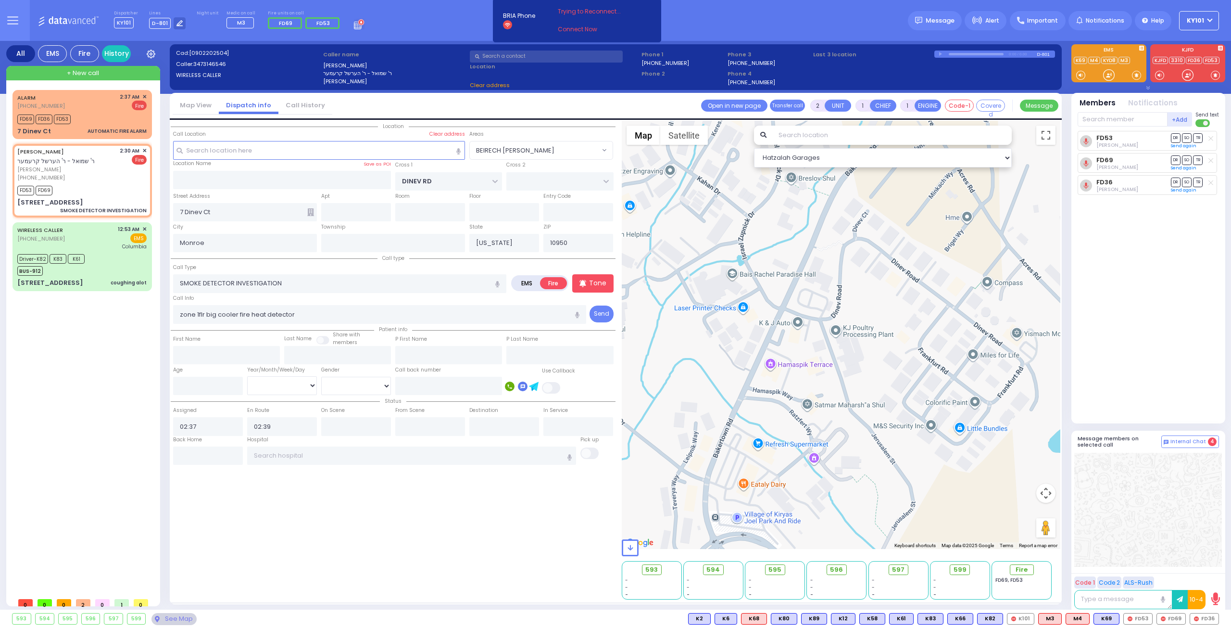
type input "[PERSON_NAME]"
select select
type input "02:30"
type input "02:31"
select select "Hatzalah Garages"
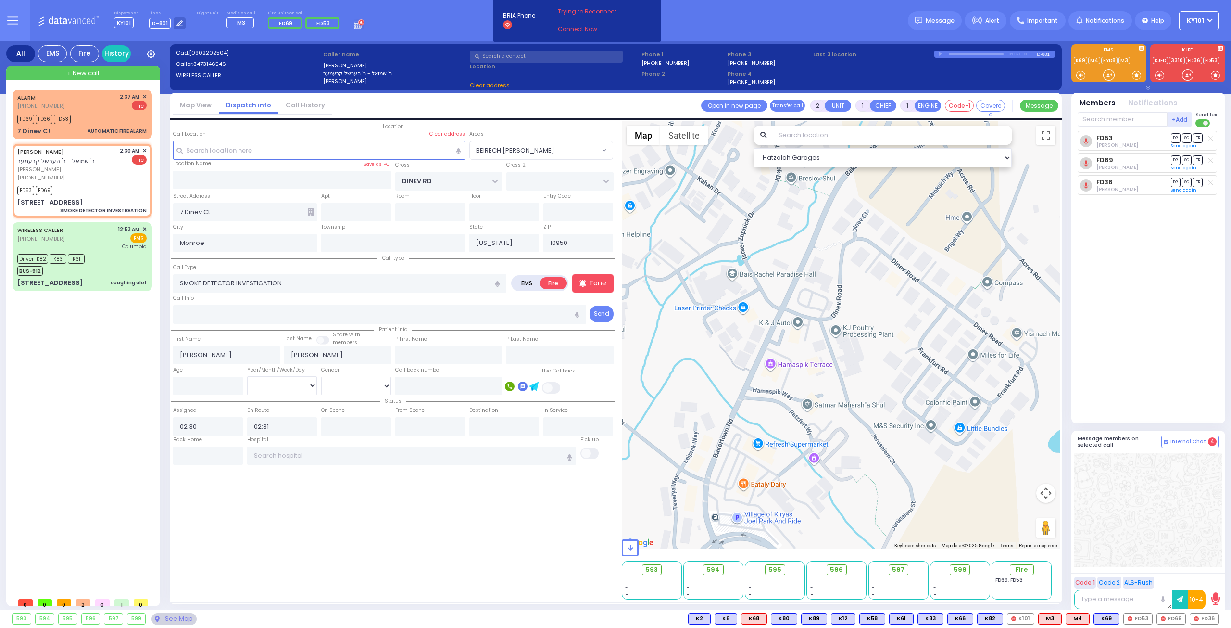
type input "[GEOGRAPHIC_DATA]"
type input "COUNTY ROUTE 105"
type input "[STREET_ADDRESS]"
type input "405"
type input "[PERSON_NAME]"
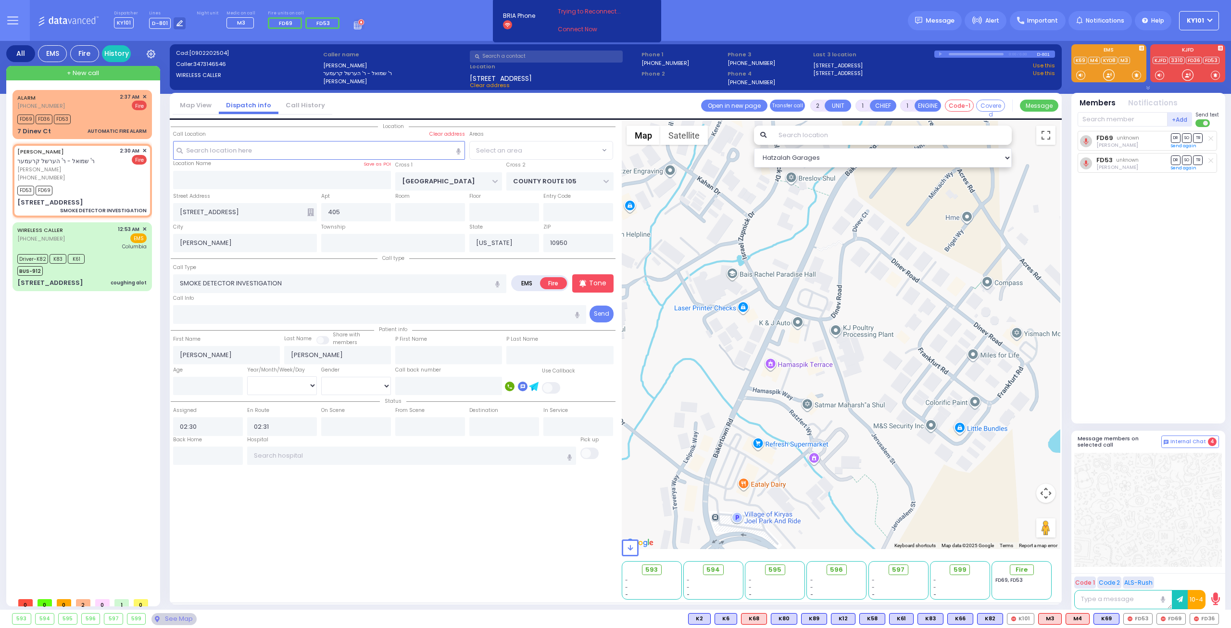
select select "SECTION 4"
click at [212, 455] on input "text" at bounding box center [208, 455] width 70 height 18
type input "02:39"
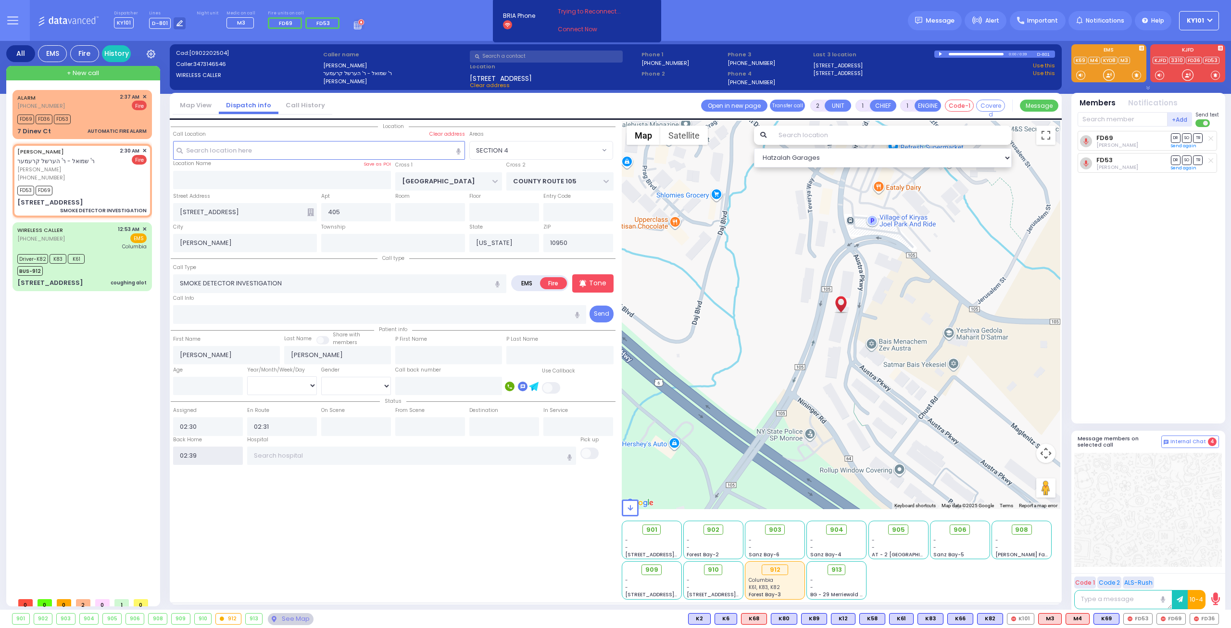
select select
radio input "true"
select select
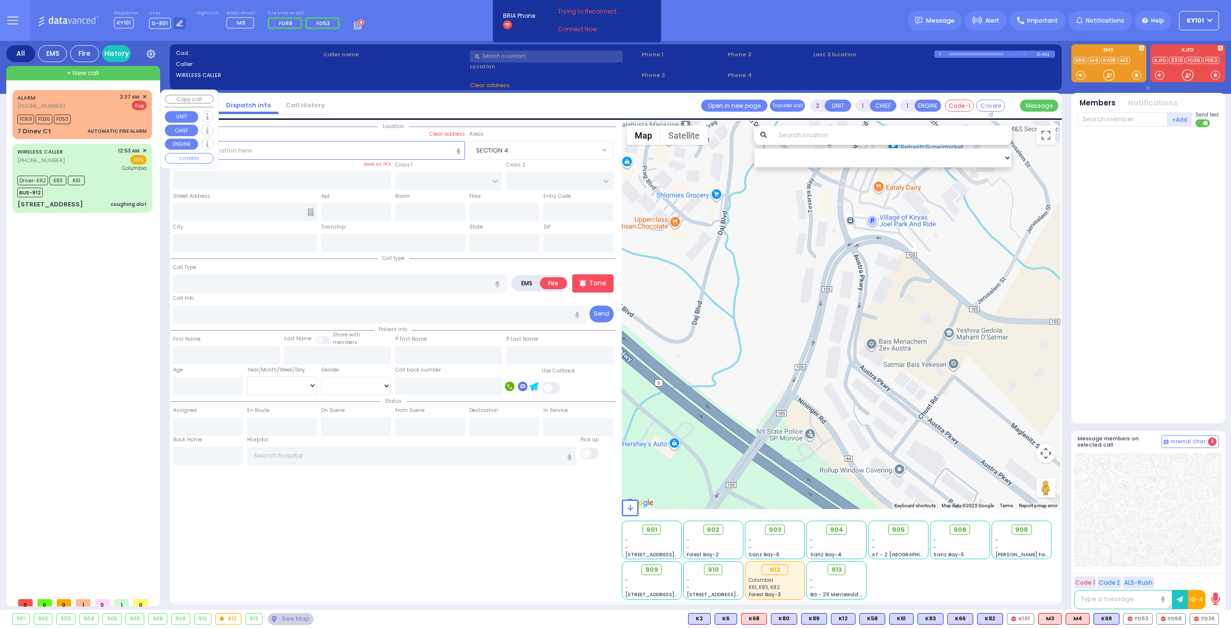
click at [101, 105] on div "ALARM [PHONE_NUMBER] 2:37 AM ✕ Fire" at bounding box center [81, 102] width 129 height 18
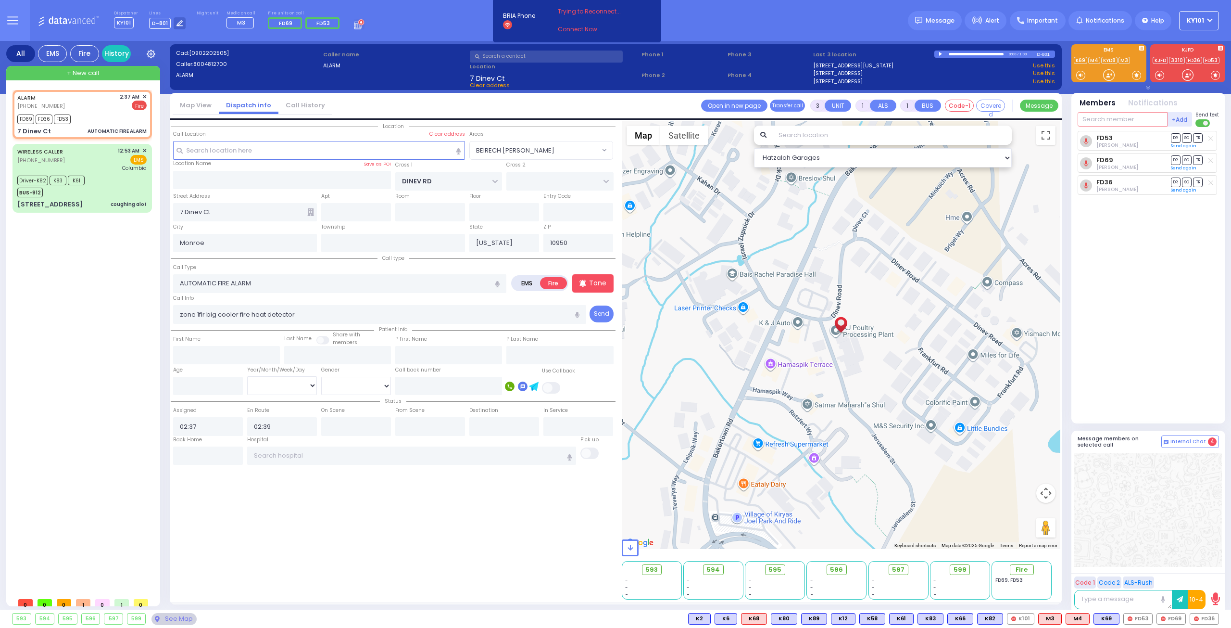
click at [1106, 120] on input "text" at bounding box center [1123, 119] width 90 height 14
